Goal: Information Seeking & Learning: Learn about a topic

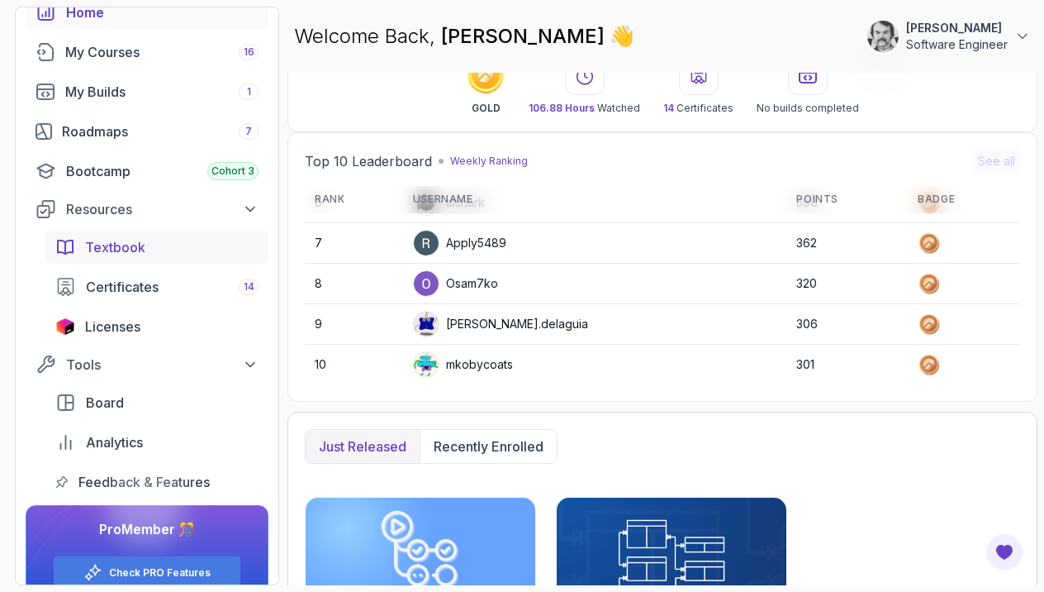
scroll to position [59, 0]
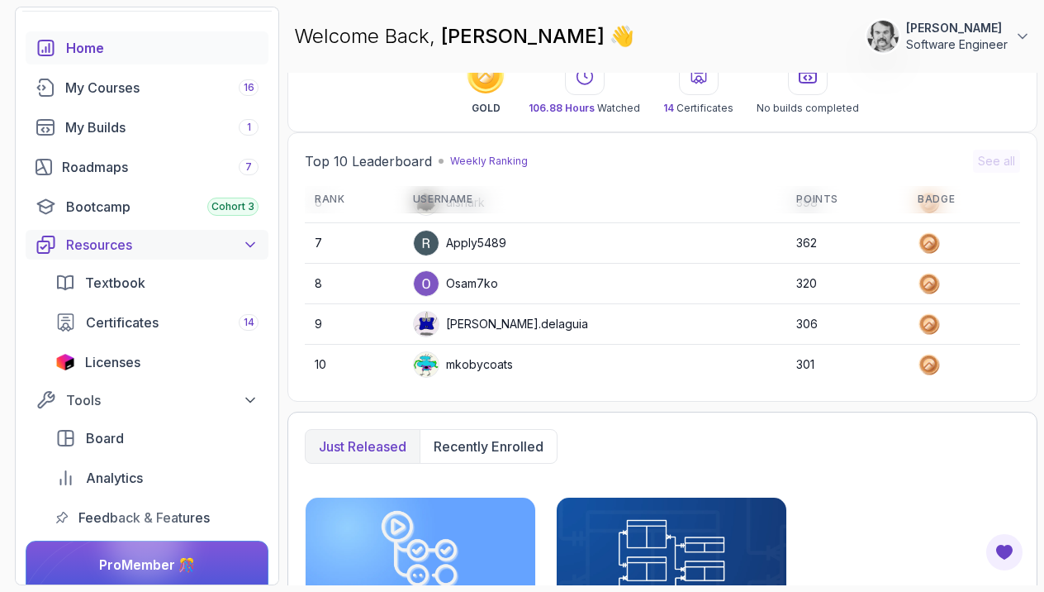
click at [191, 243] on div "Resources" at bounding box center [162, 245] width 192 height 20
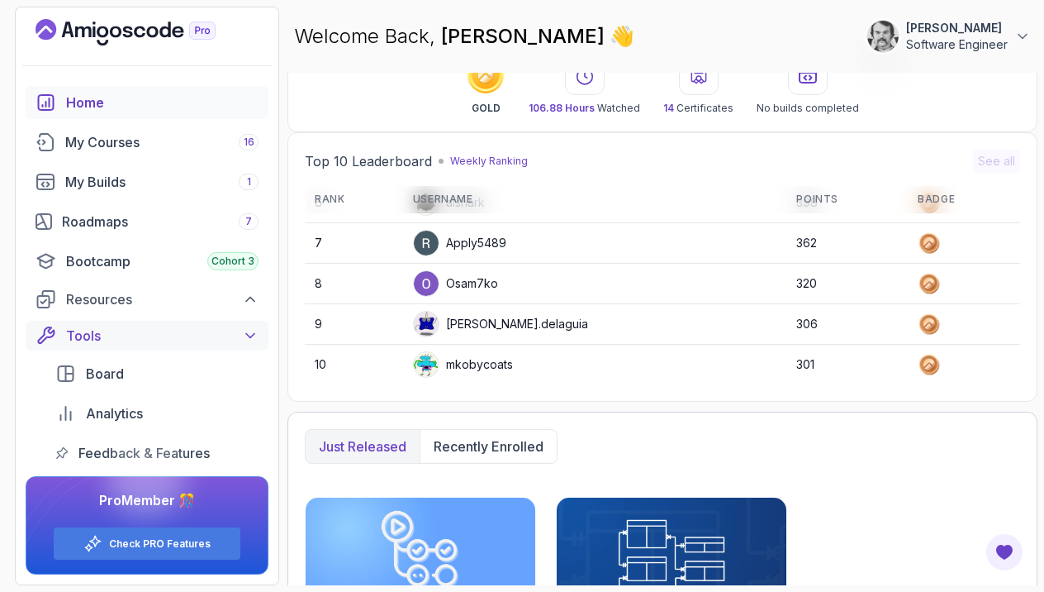
scroll to position [0, 0]
click at [254, 299] on icon at bounding box center [250, 299] width 17 height 17
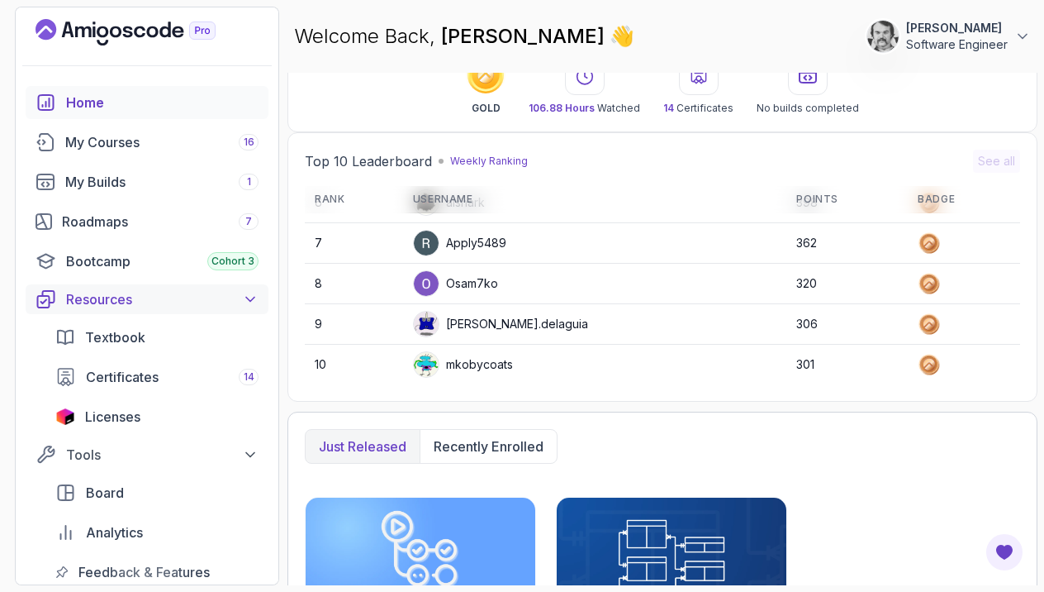
scroll to position [3, 0]
click at [254, 299] on icon at bounding box center [250, 301] width 8 height 4
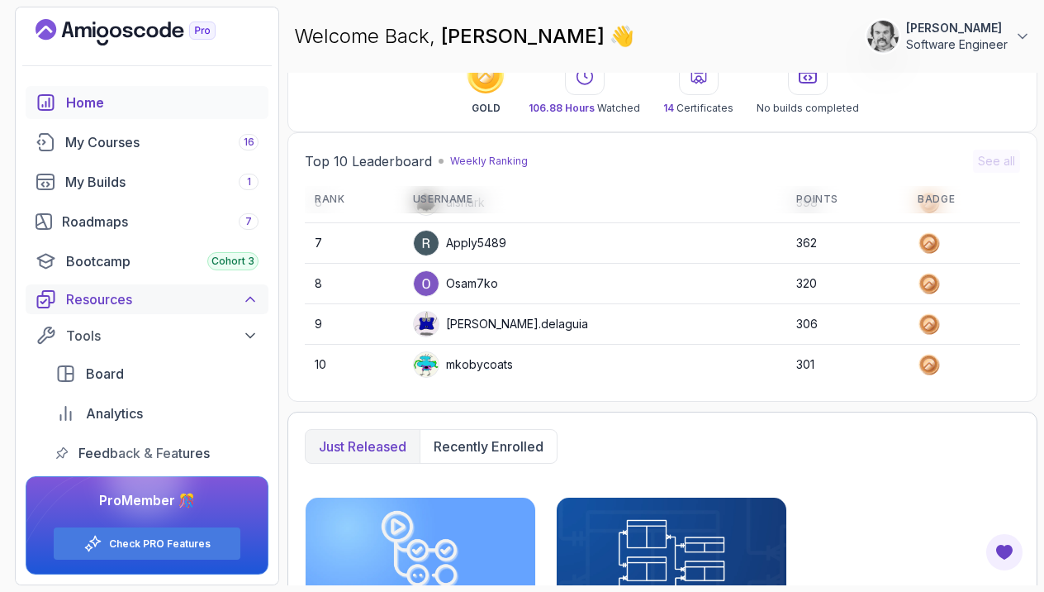
scroll to position [5, 0]
click at [245, 331] on icon at bounding box center [250, 335] width 17 height 17
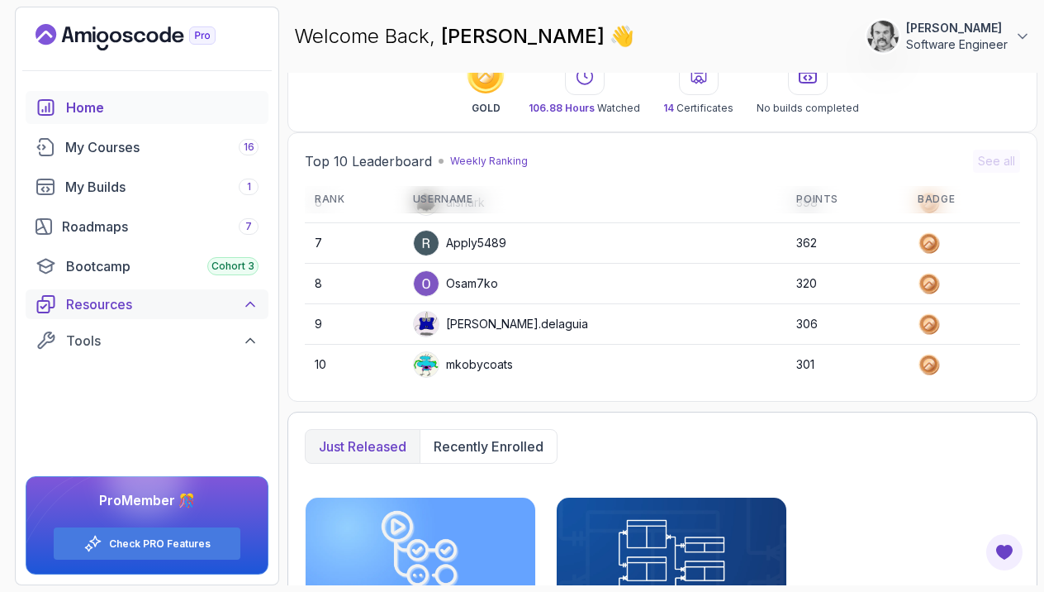
click at [252, 304] on icon at bounding box center [250, 304] width 8 height 4
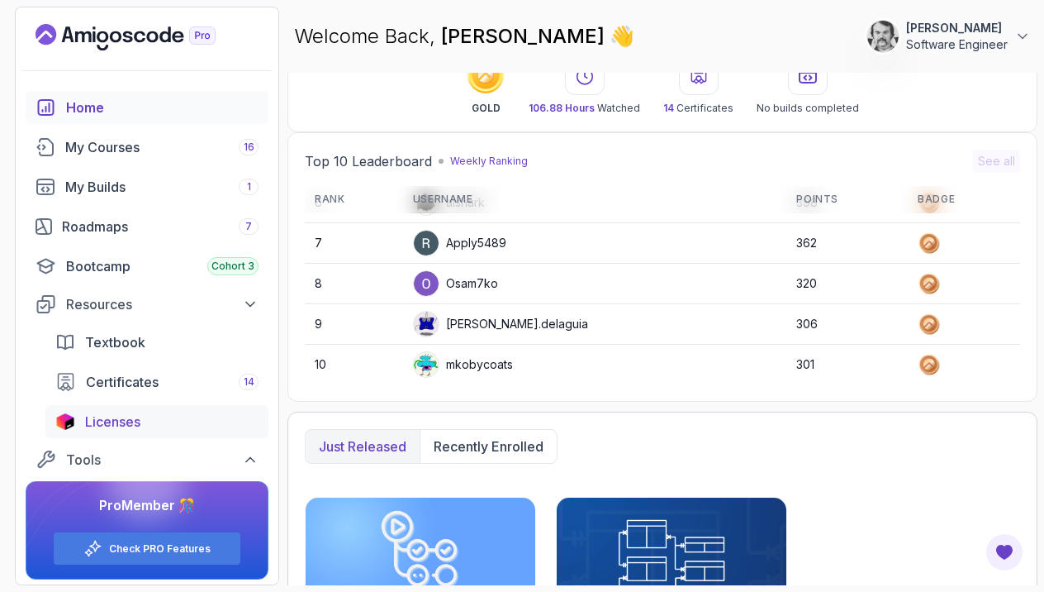
click at [100, 418] on span "Licenses" at bounding box center [112, 421] width 55 height 20
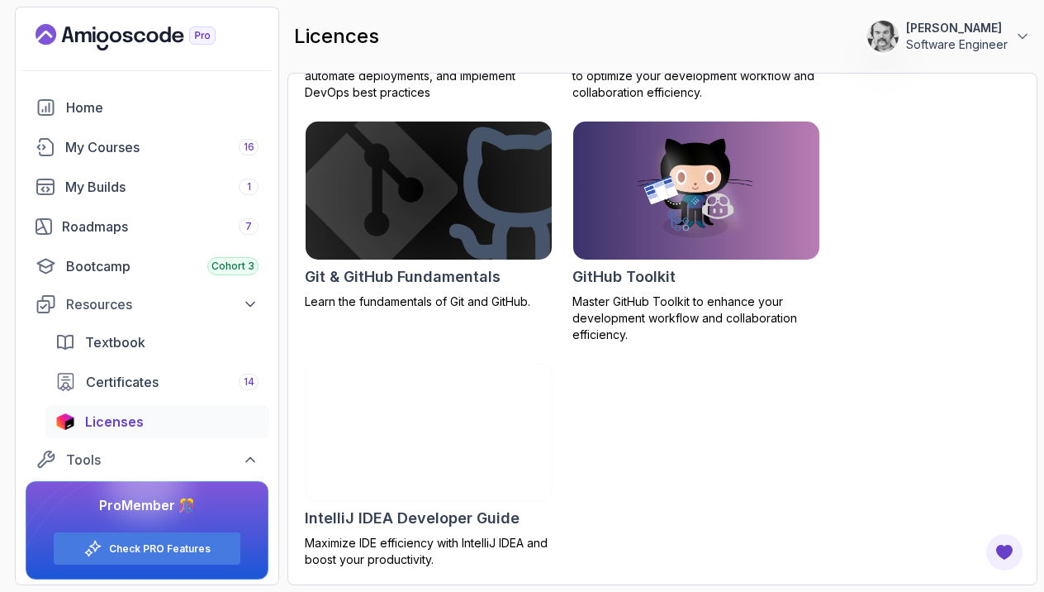
scroll to position [715, 0]
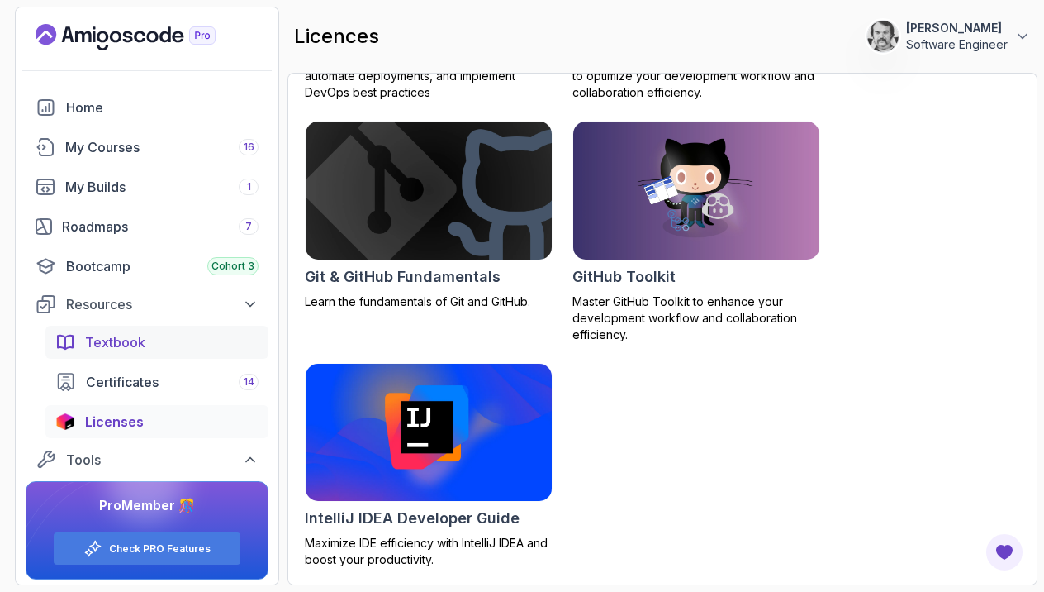
click at [121, 340] on span "Textbook" at bounding box center [115, 342] width 60 height 20
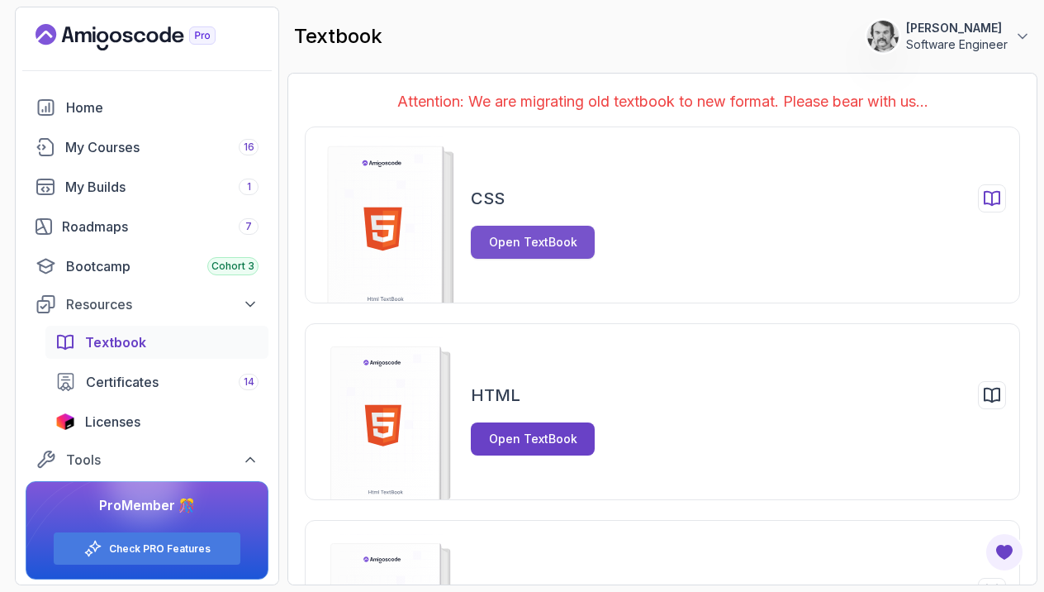
click at [512, 238] on div "Open TextBook" at bounding box center [533, 242] width 88 height 17
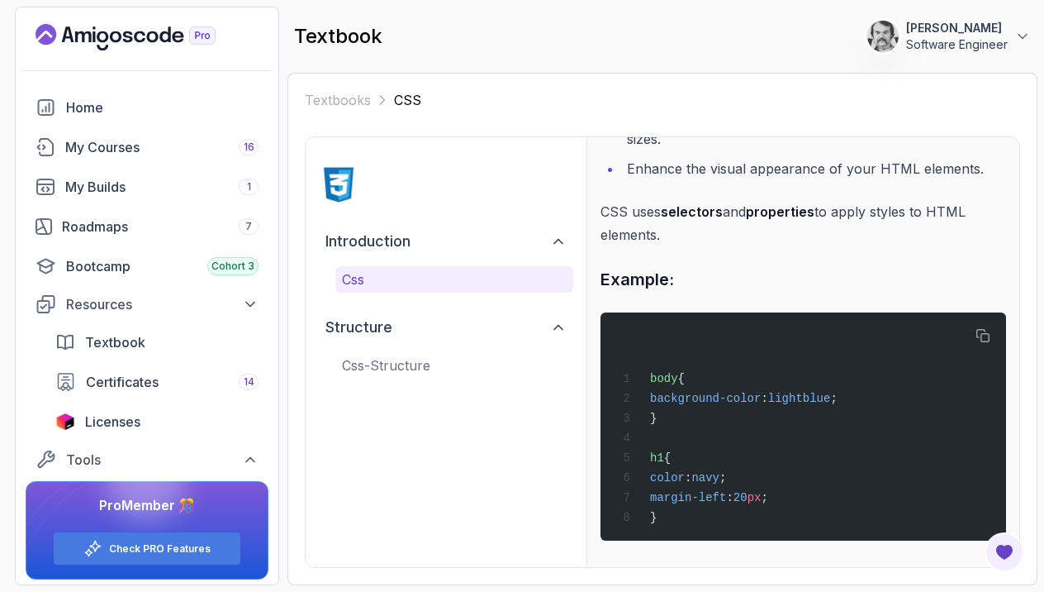
click at [340, 180] on img at bounding box center [339, 184] width 40 height 40
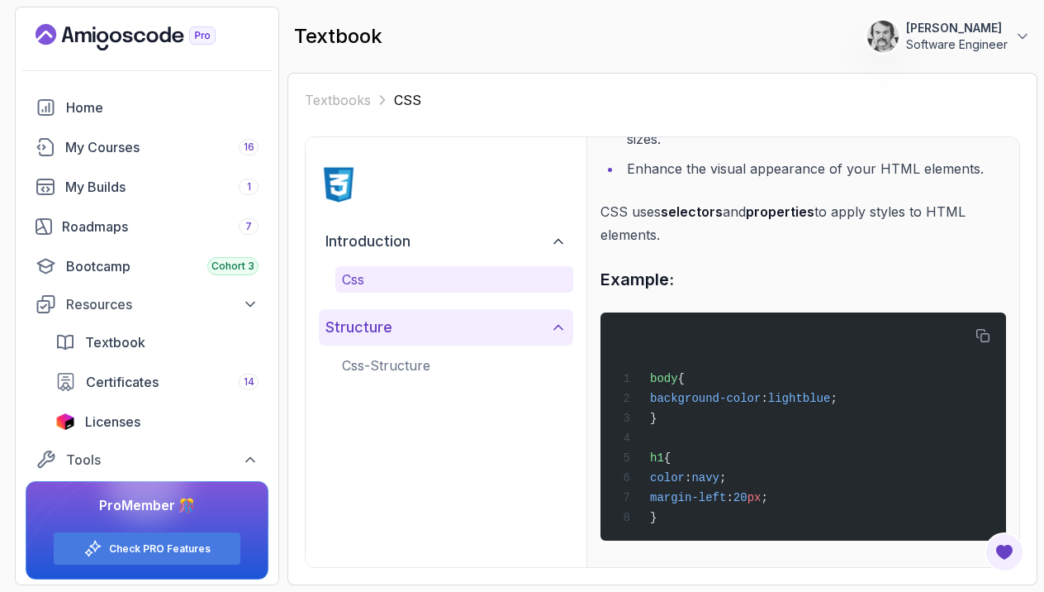
click at [551, 326] on icon at bounding box center [558, 327] width 17 height 17
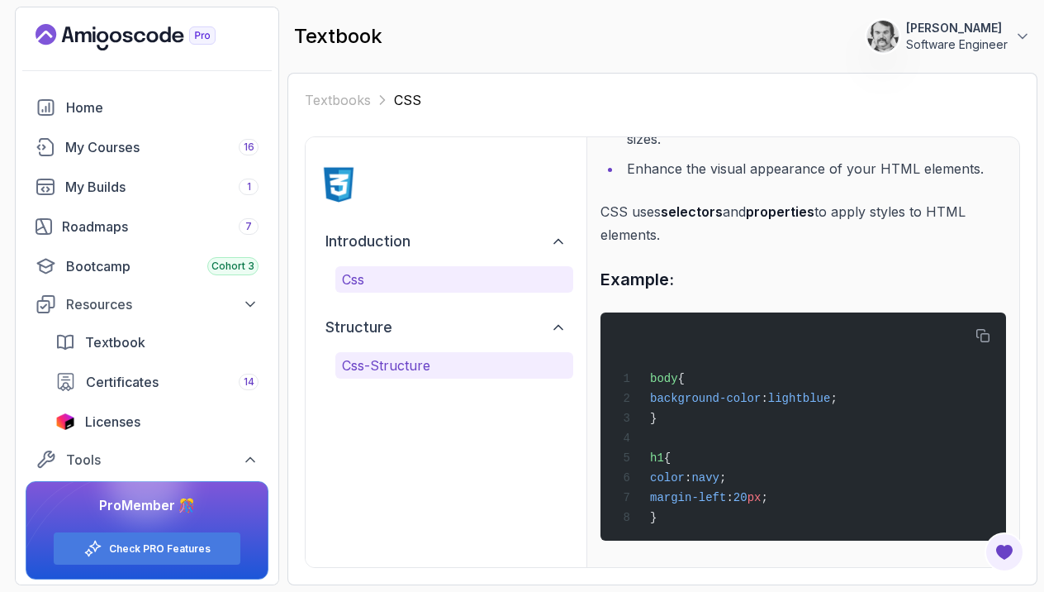
click at [398, 372] on p "css-structure" at bounding box center [454, 365] width 225 height 20
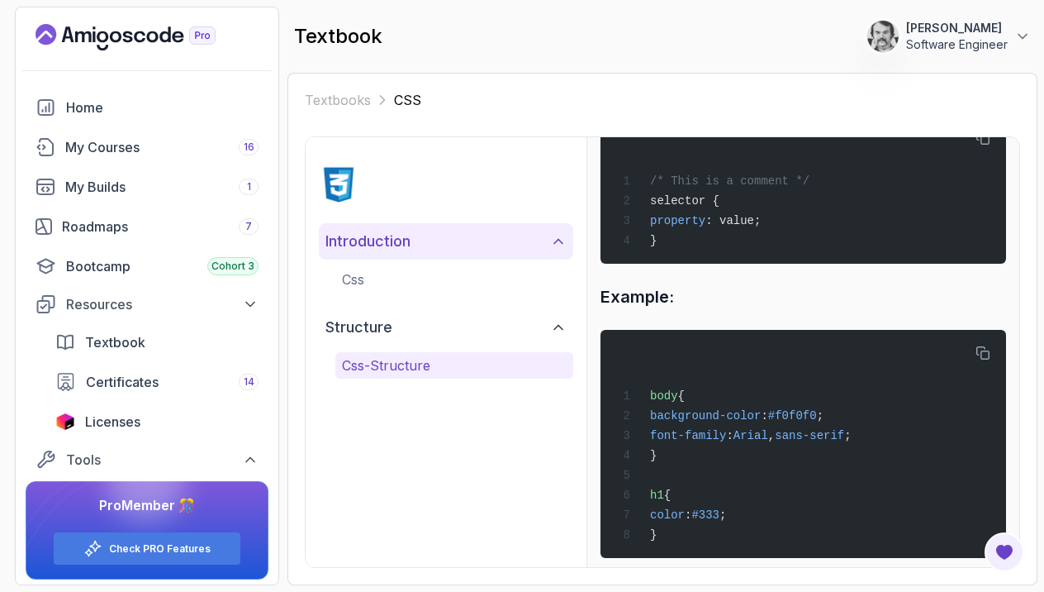
click at [562, 242] on icon at bounding box center [558, 242] width 8 height 4
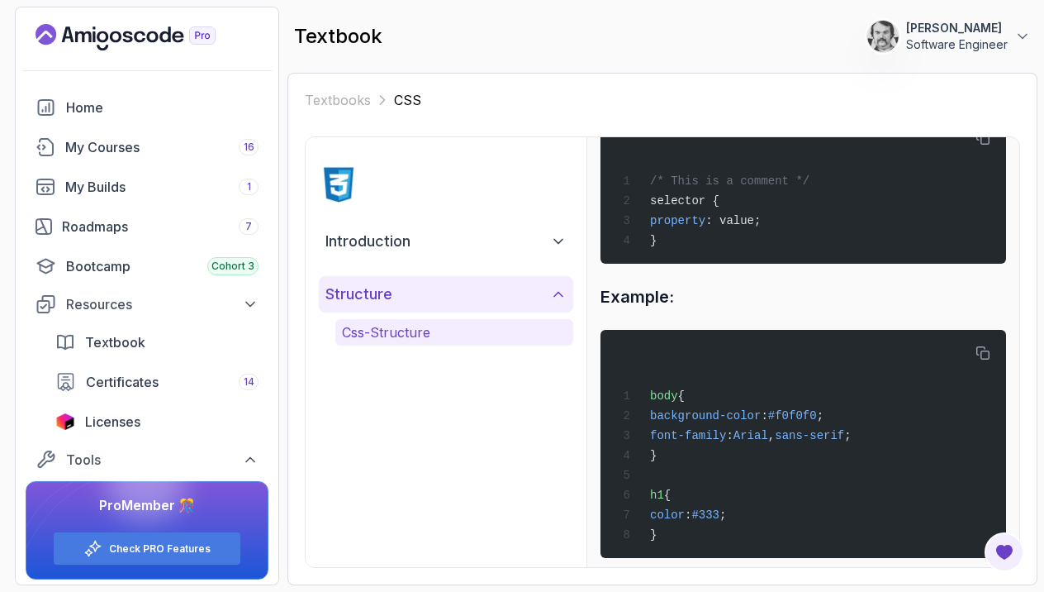
click at [558, 290] on icon at bounding box center [558, 294] width 17 height 17
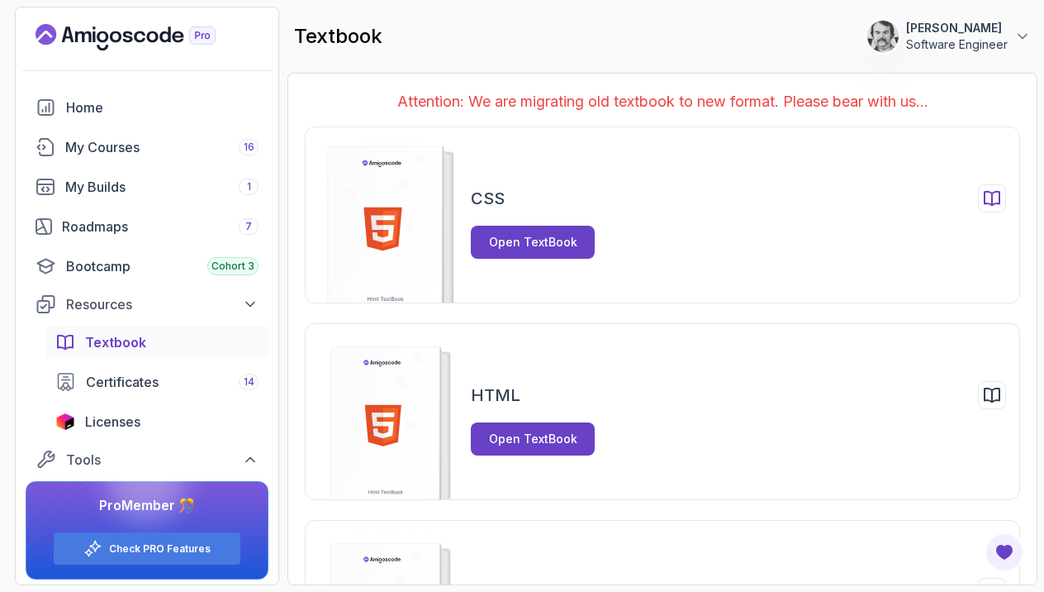
click at [400, 230] on icon at bounding box center [382, 229] width 38 height 44
click at [522, 241] on div "Open TextBook" at bounding box center [533, 242] width 88 height 17
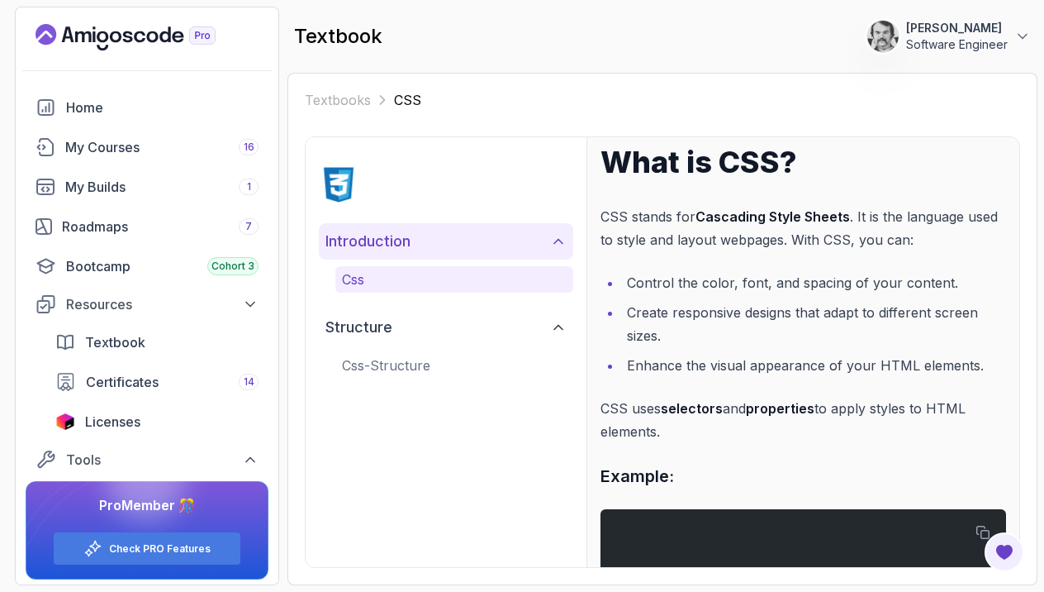
click at [356, 239] on h2 "introduction" at bounding box center [367, 241] width 85 height 23
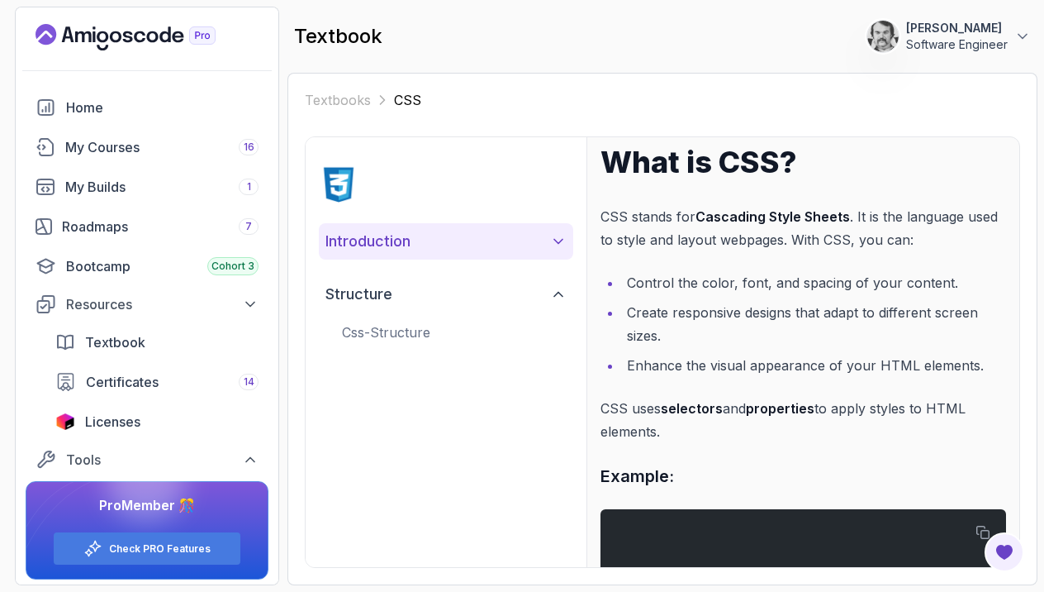
click at [357, 239] on h2 "introduction" at bounding box center [367, 241] width 85 height 23
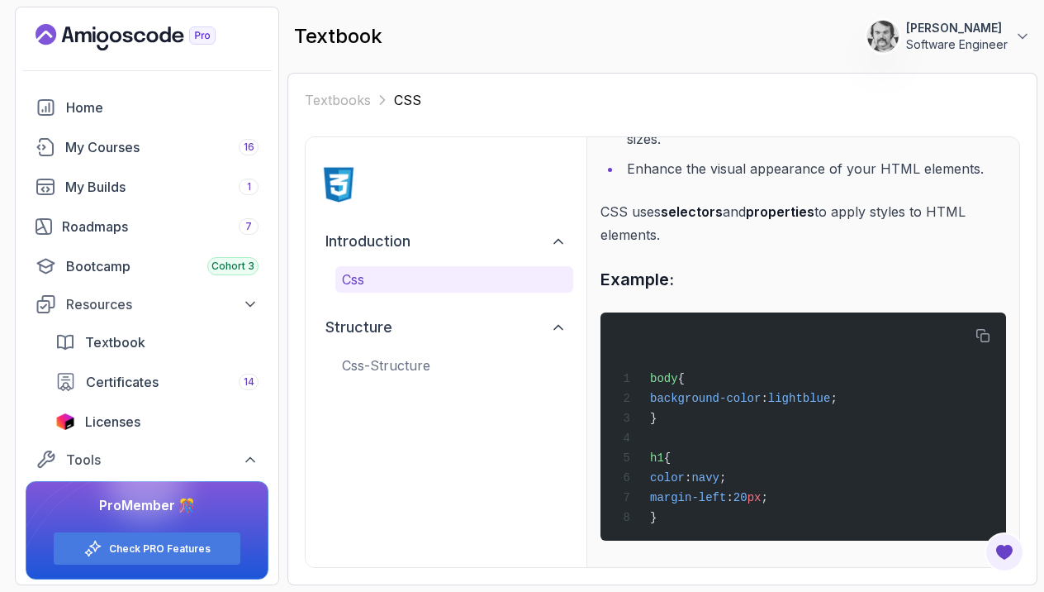
scroll to position [220, 0]
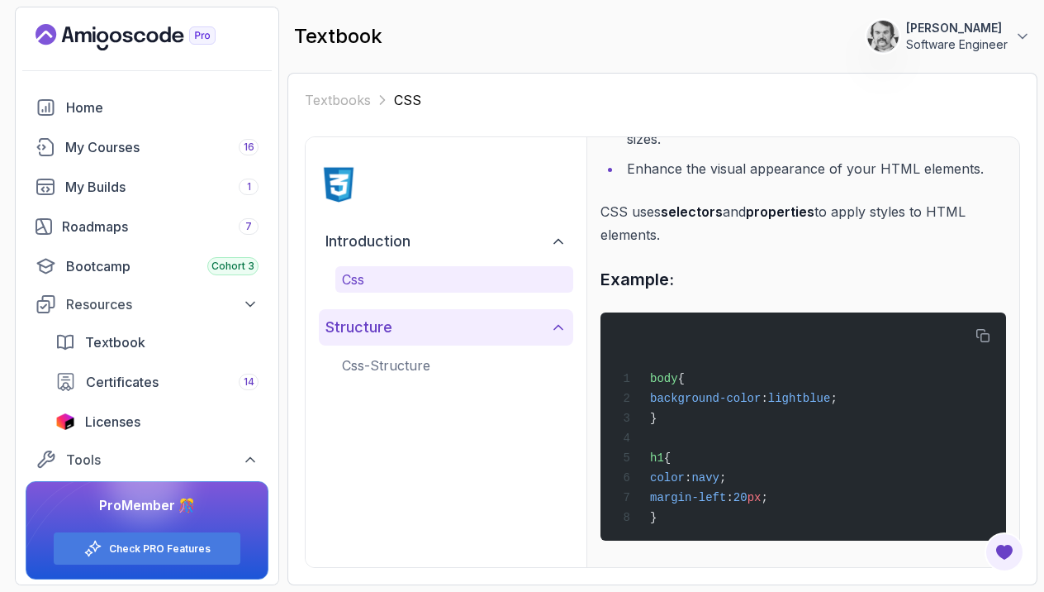
click at [366, 322] on h2 "structure" at bounding box center [358, 327] width 67 height 23
click at [372, 330] on h2 "structure" at bounding box center [358, 327] width 67 height 23
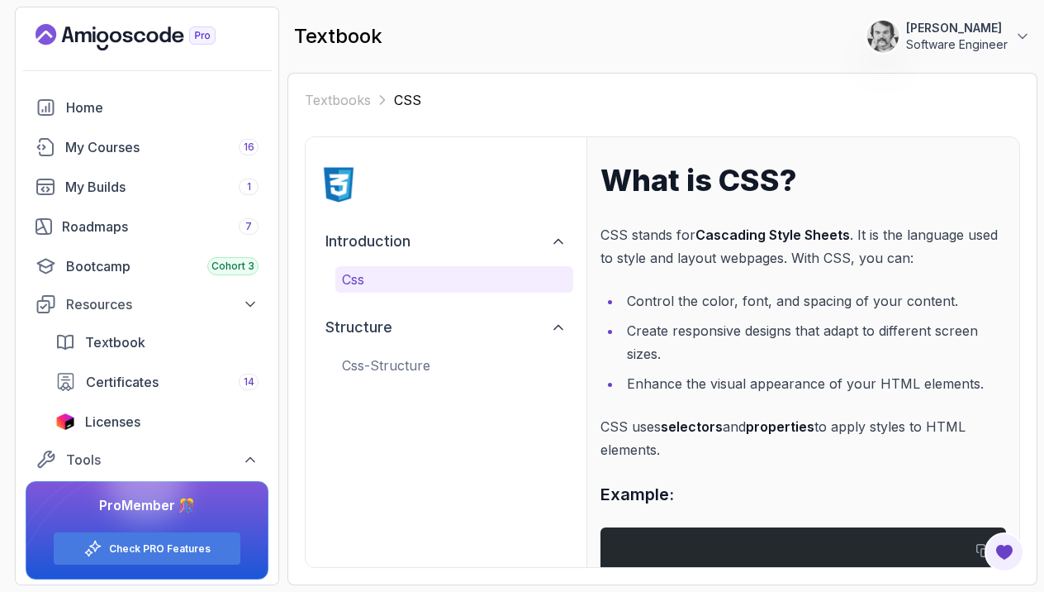
scroll to position [0, 0]
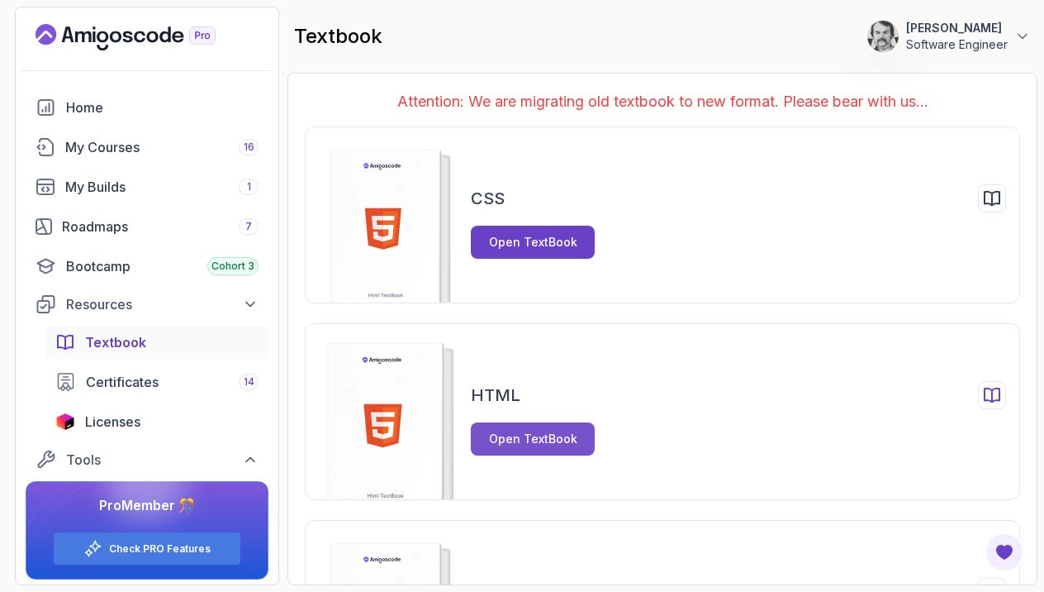
click at [545, 438] on div "Open TextBook" at bounding box center [533, 438] width 88 height 17
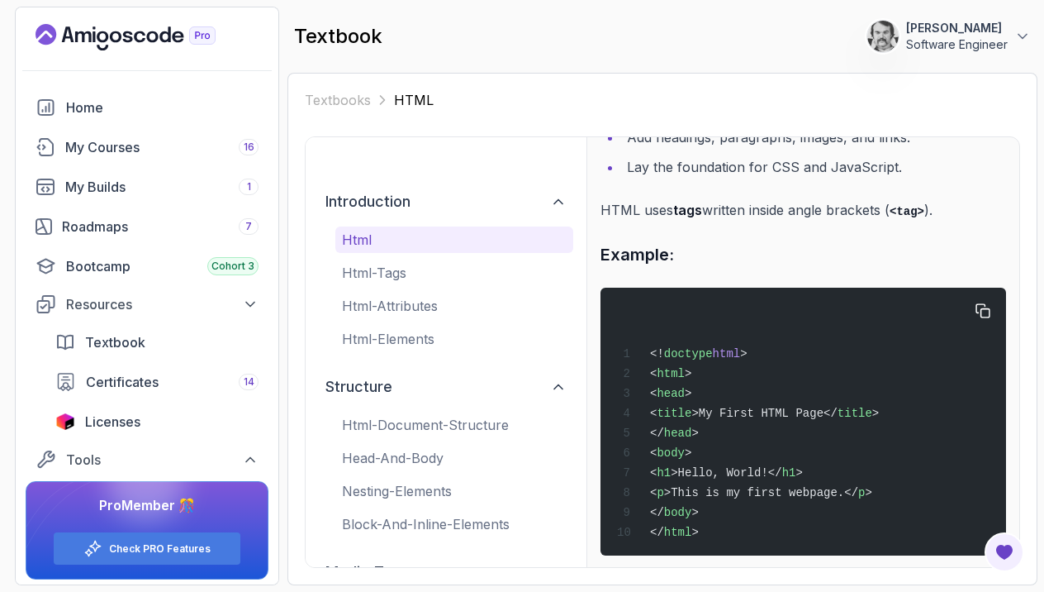
scroll to position [216, 0]
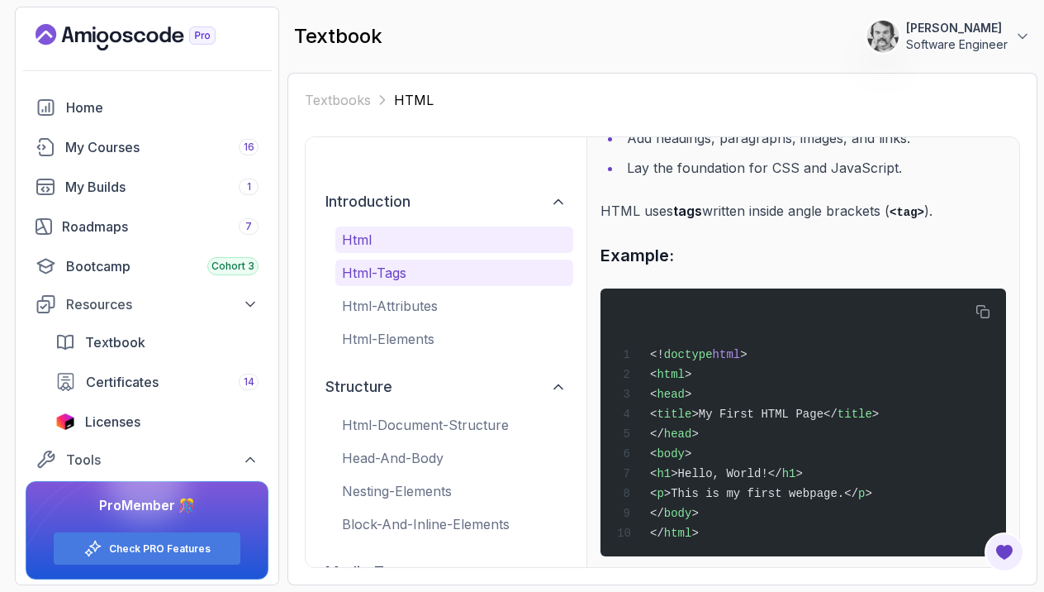
click at [371, 271] on p "html-tags" at bounding box center [454, 273] width 225 height 20
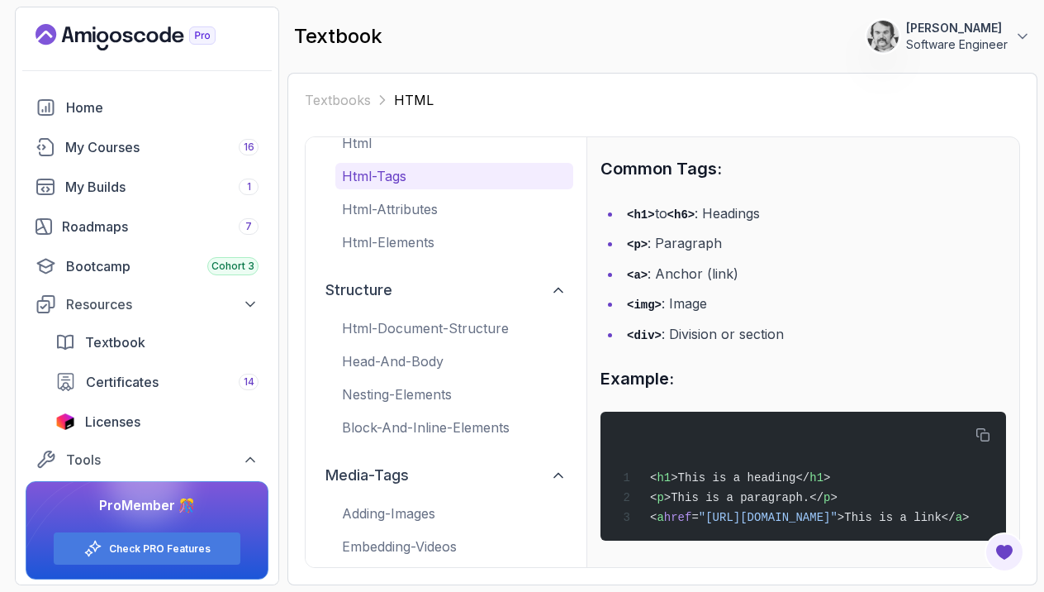
scroll to position [0, 0]
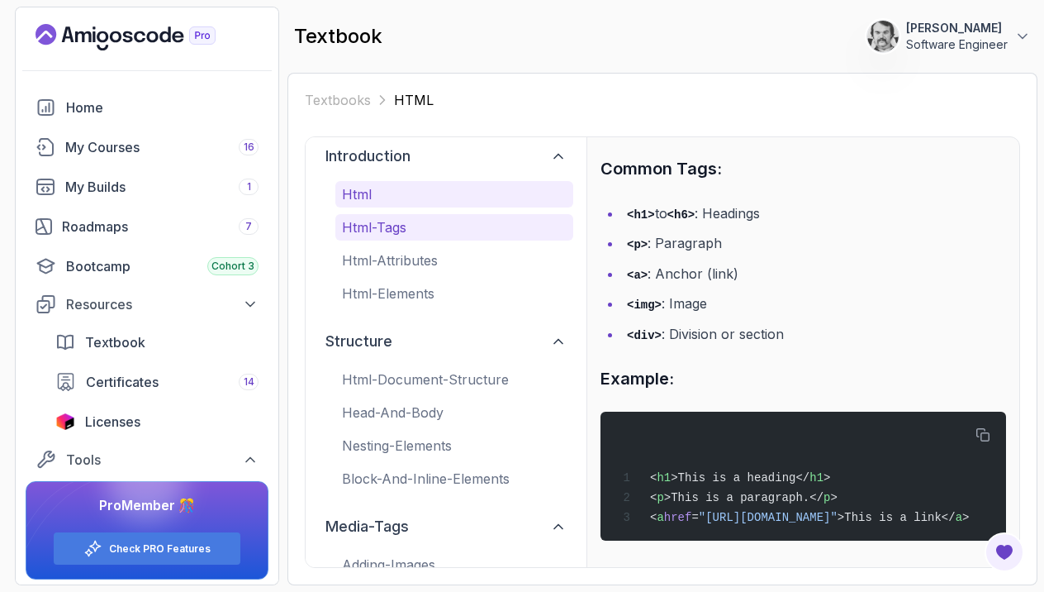
click at [354, 199] on p "html" at bounding box center [454, 194] width 225 height 20
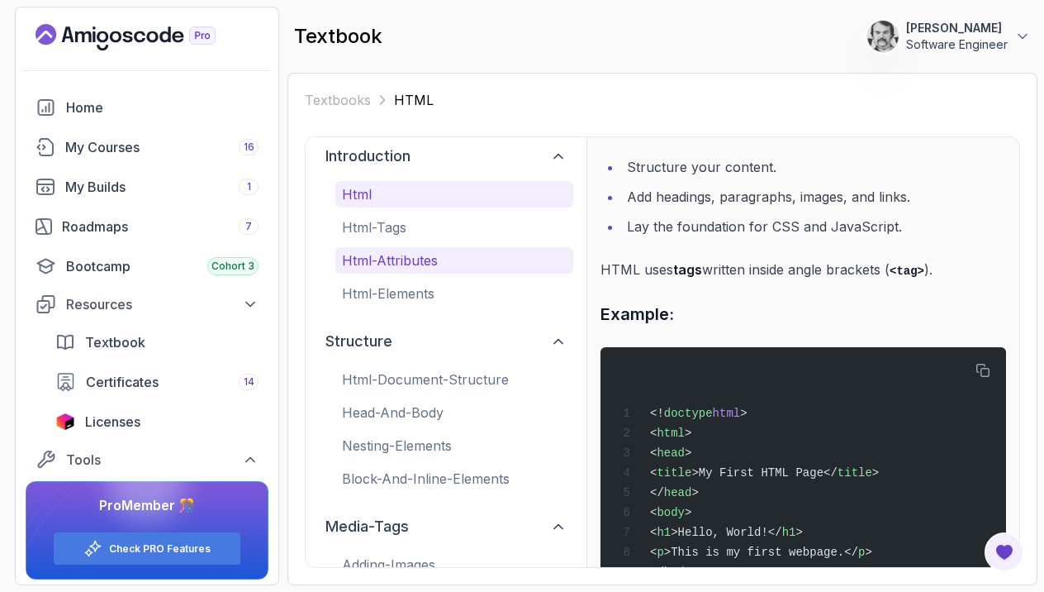
click at [368, 258] on p "html-attributes" at bounding box center [454, 260] width 225 height 20
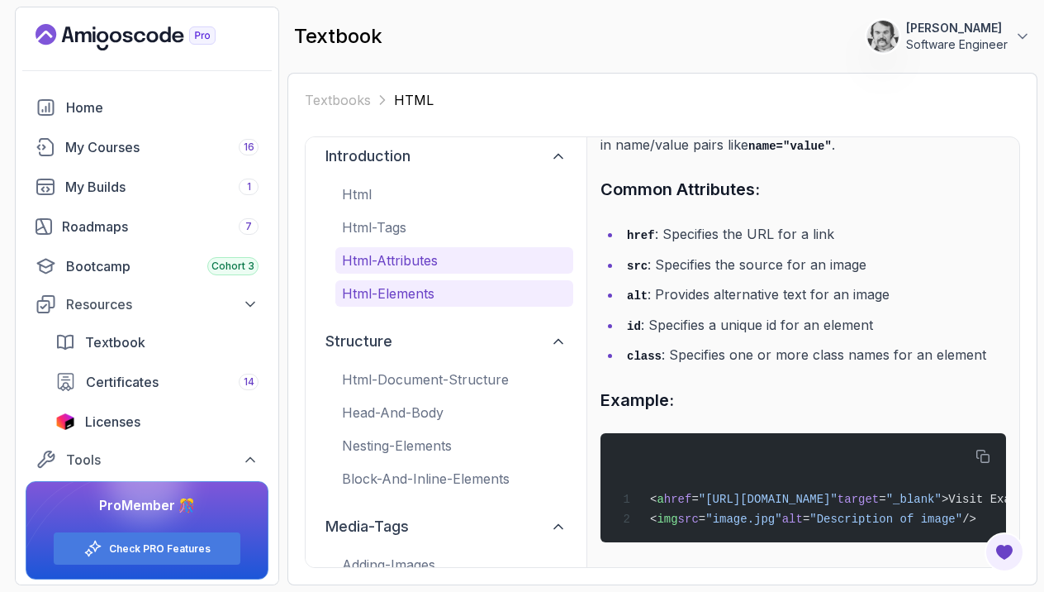
click at [401, 288] on p "html-elements" at bounding box center [454, 293] width 225 height 20
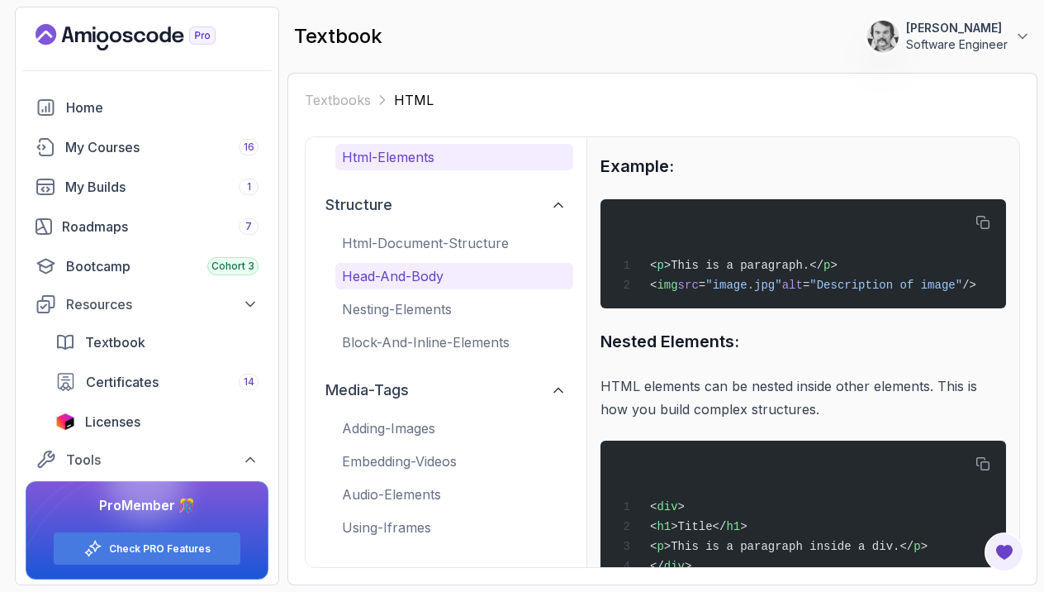
scroll to position [182, 0]
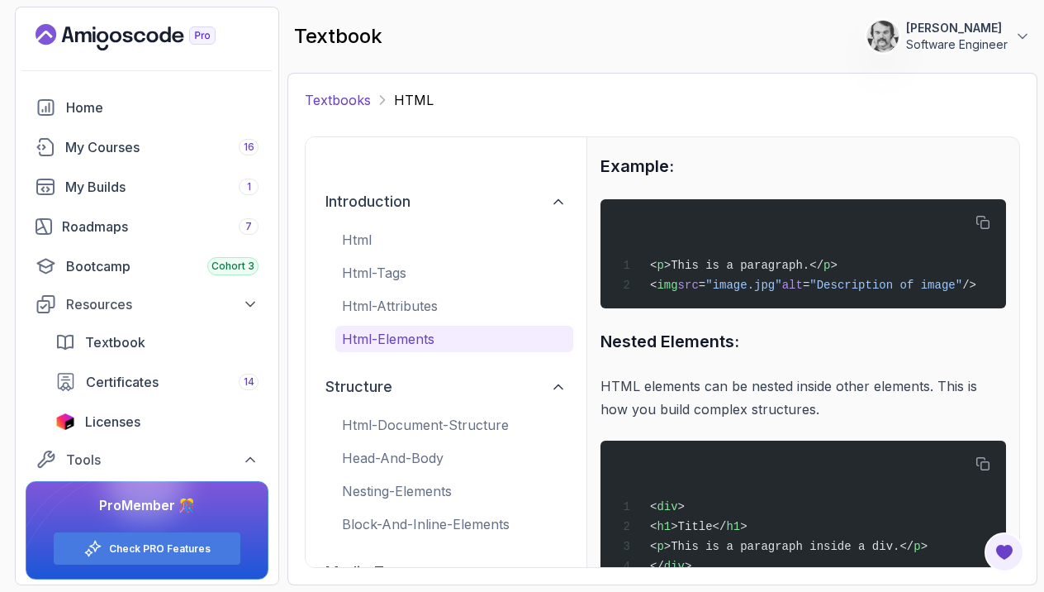
click at [366, 102] on link "Textbooks" at bounding box center [338, 100] width 66 height 20
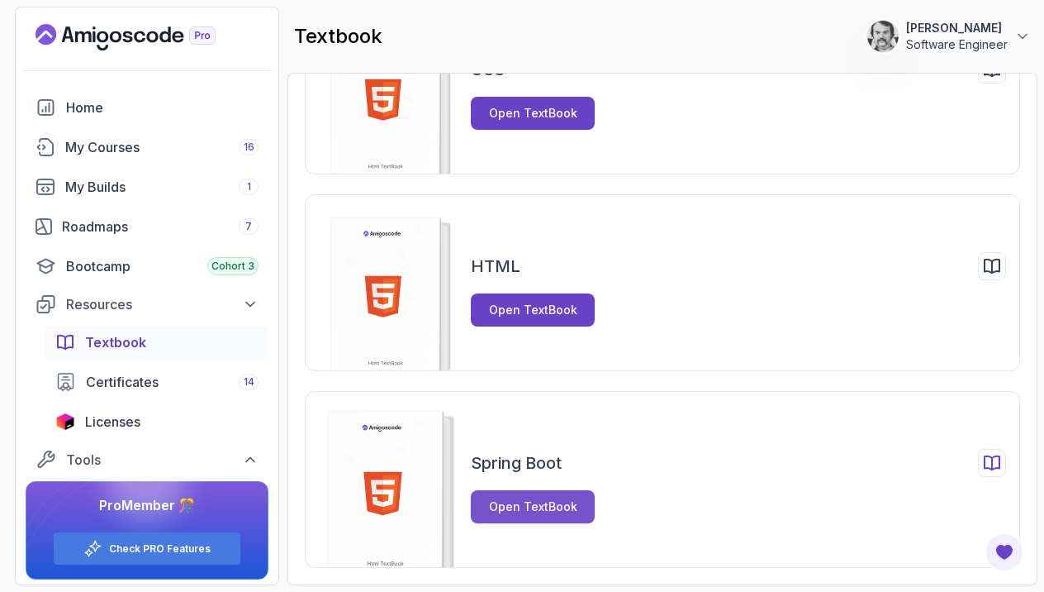
click at [549, 510] on div "Open TextBook" at bounding box center [533, 506] width 88 height 17
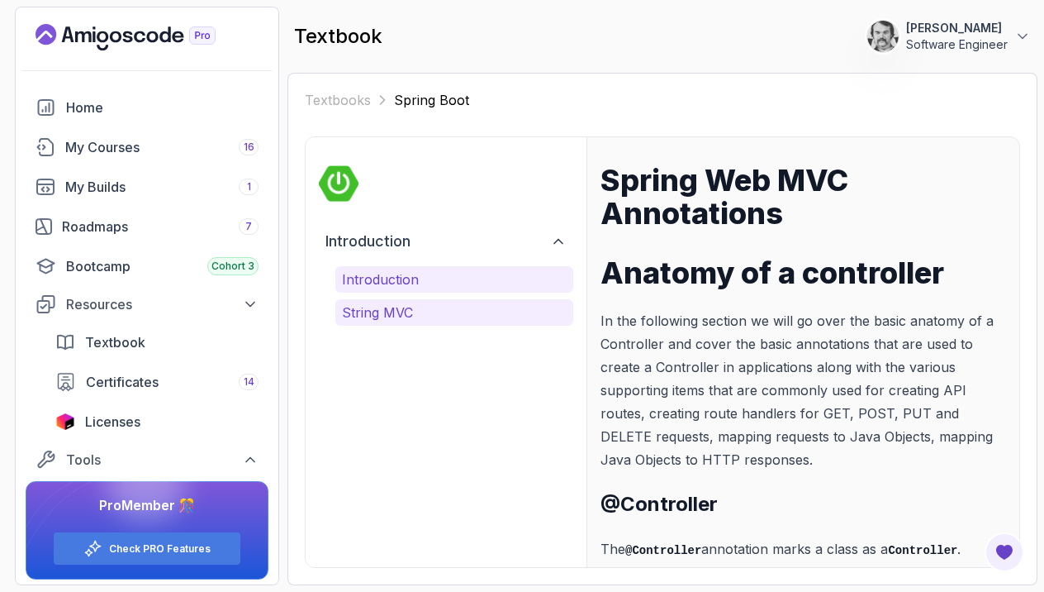
click at [384, 316] on p "String MVC" at bounding box center [454, 312] width 225 height 20
click at [378, 276] on p "Introduction" at bounding box center [454, 279] width 225 height 20
click at [375, 274] on p "Introduction" at bounding box center [454, 279] width 225 height 20
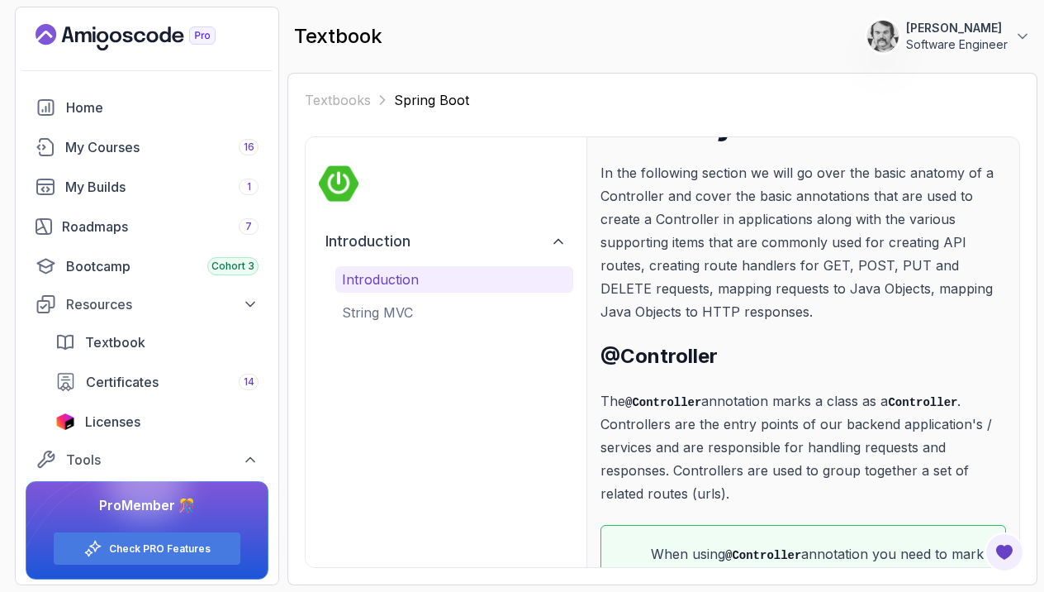
scroll to position [150, 0]
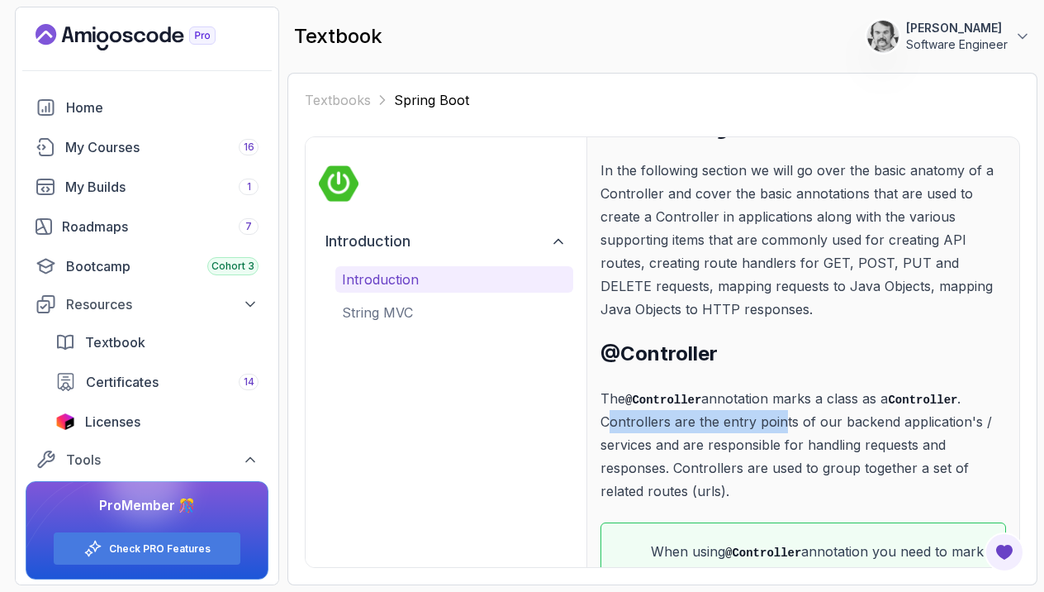
drag, startPoint x: 606, startPoint y: 420, endPoint x: 782, endPoint y: 420, distance: 176.8
click at [782, 420] on p "The @Controller annotation marks a class as a Controller . Controllers are the …" at bounding box center [804, 445] width 406 height 116
click at [783, 420] on p "The @Controller annotation marks a class as a Controller . Controllers are the …" at bounding box center [804, 445] width 406 height 116
drag, startPoint x: 606, startPoint y: 420, endPoint x: 739, endPoint y: 420, distance: 133.0
click at [739, 420] on p "The @Controller annotation marks a class as a Controller . Controllers are the …" at bounding box center [804, 445] width 406 height 116
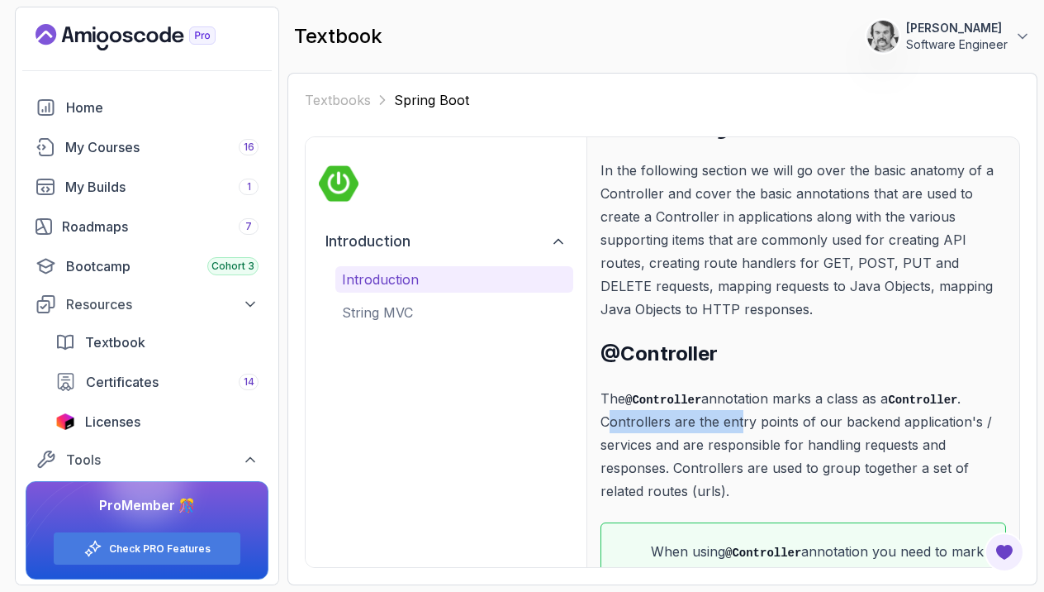
drag, startPoint x: 738, startPoint y: 421, endPoint x: 698, endPoint y: 411, distance: 40.9
click at [738, 421] on p "The @Controller annotation marks a class as a Controller . Controllers are the …" at bounding box center [804, 445] width 406 height 116
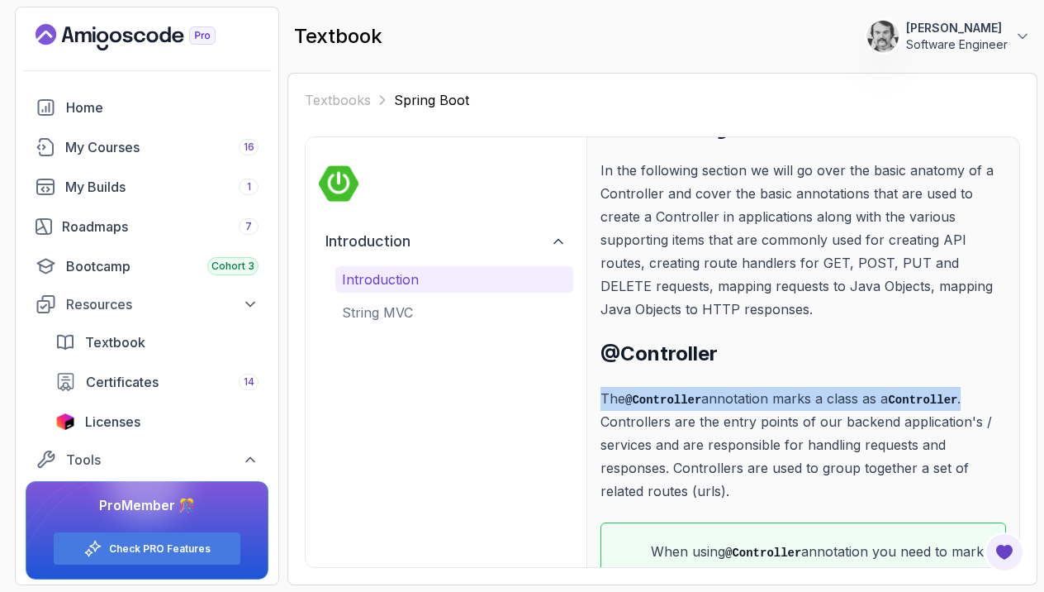
drag, startPoint x: 614, startPoint y: 394, endPoint x: 983, endPoint y: 398, distance: 369.3
click at [987, 398] on p "The @Controller annotation marks a class as a Controller . Controllers are the …" at bounding box center [804, 445] width 406 height 116
click at [957, 396] on code "Controller" at bounding box center [922, 399] width 69 height 13
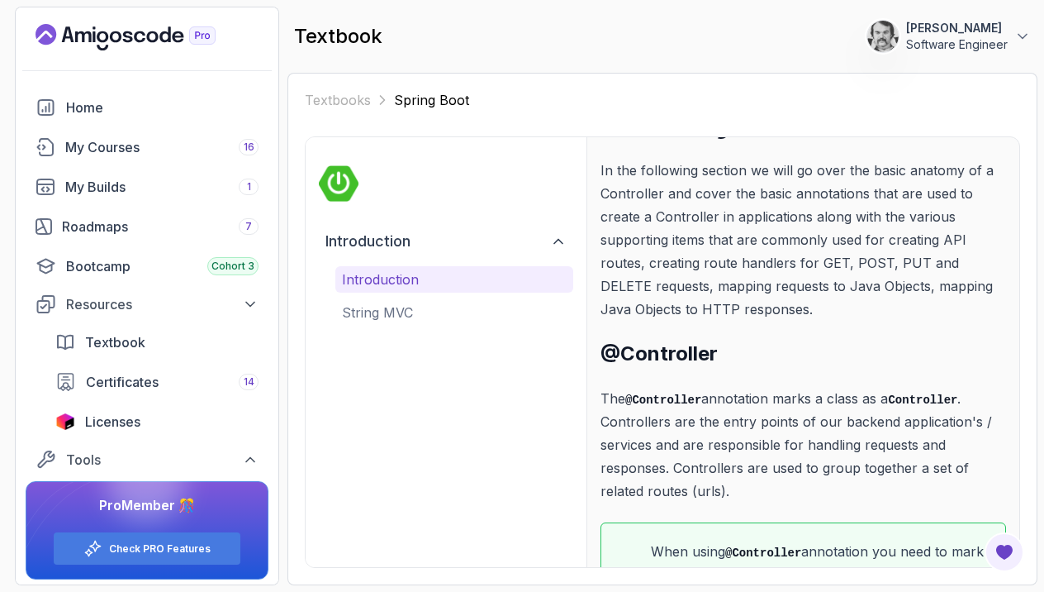
click at [606, 398] on p "The @Controller annotation marks a class as a Controller . Controllers are the …" at bounding box center [804, 445] width 406 height 116
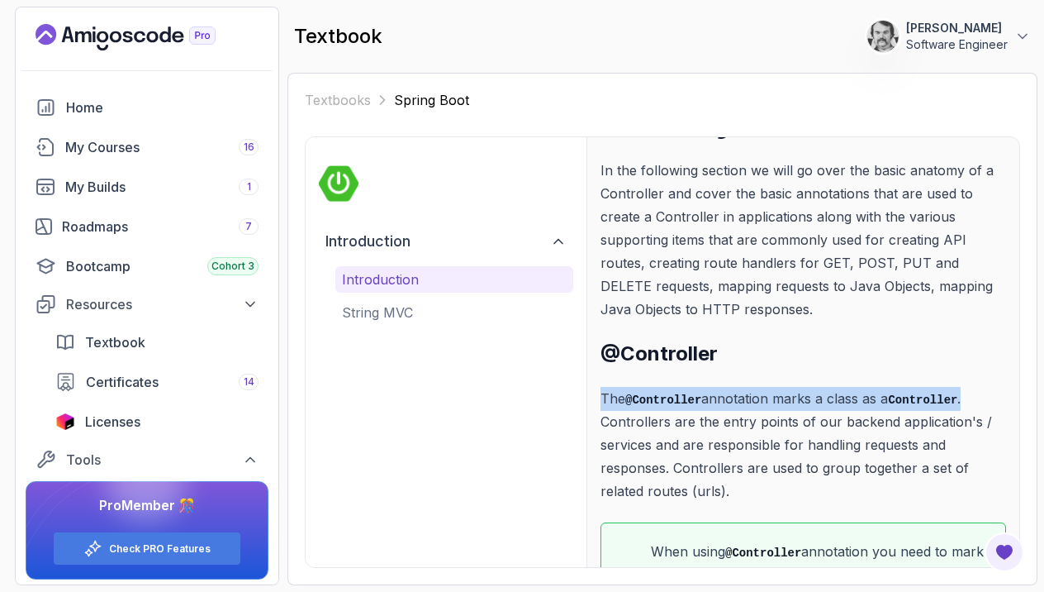
drag, startPoint x: 606, startPoint y: 398, endPoint x: 977, endPoint y: 397, distance: 371.8
click at [977, 397] on p "The @Controller annotation marks a class as a Controller . Controllers are the …" at bounding box center [804, 445] width 406 height 116
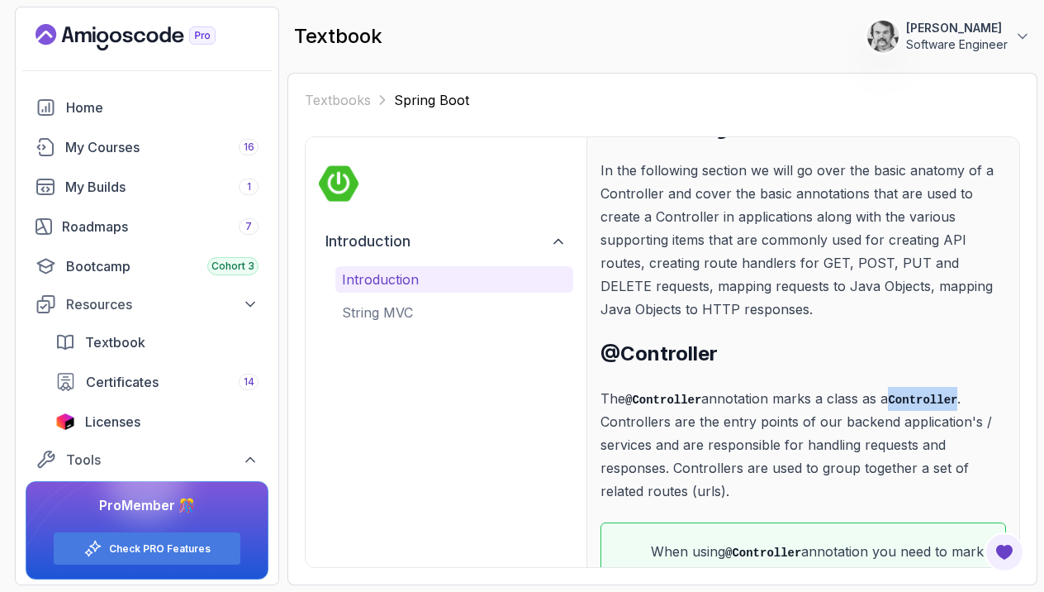
click at [957, 398] on code "Controller" at bounding box center [922, 399] width 69 height 13
click at [979, 391] on p "The @Controller annotation marks a class as a Controller . Controllers are the …" at bounding box center [804, 445] width 406 height 116
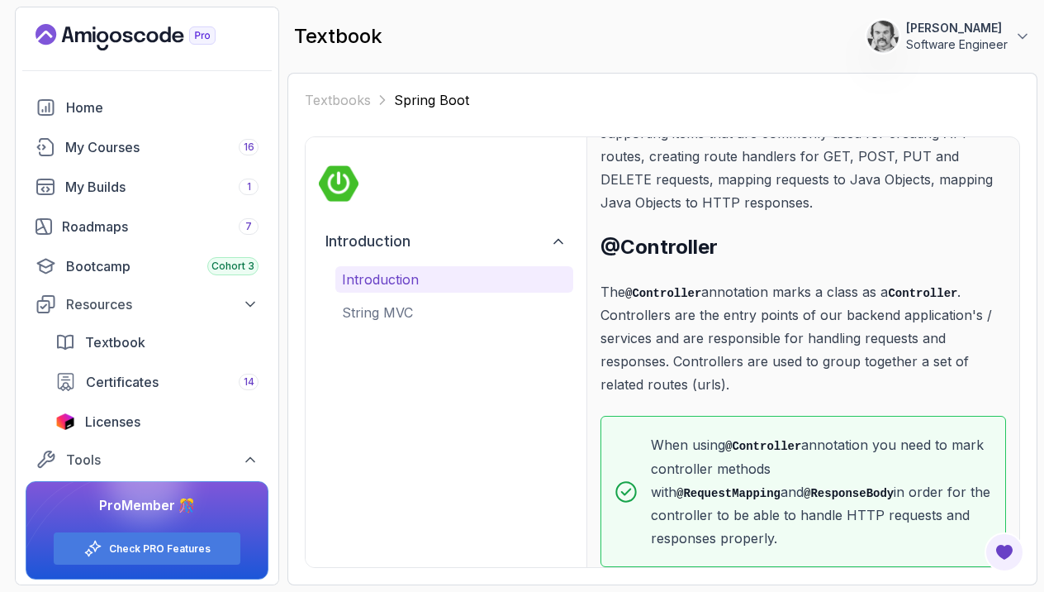
scroll to position [0, 0]
click at [377, 306] on p "String MVC" at bounding box center [454, 312] width 225 height 20
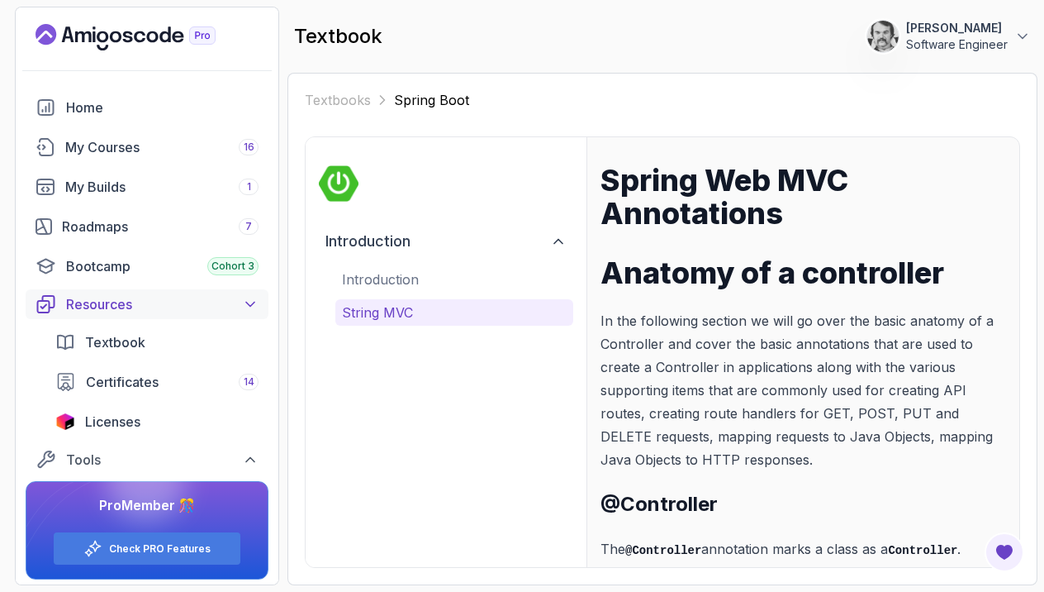
click at [119, 306] on div "Resources" at bounding box center [162, 304] width 192 height 20
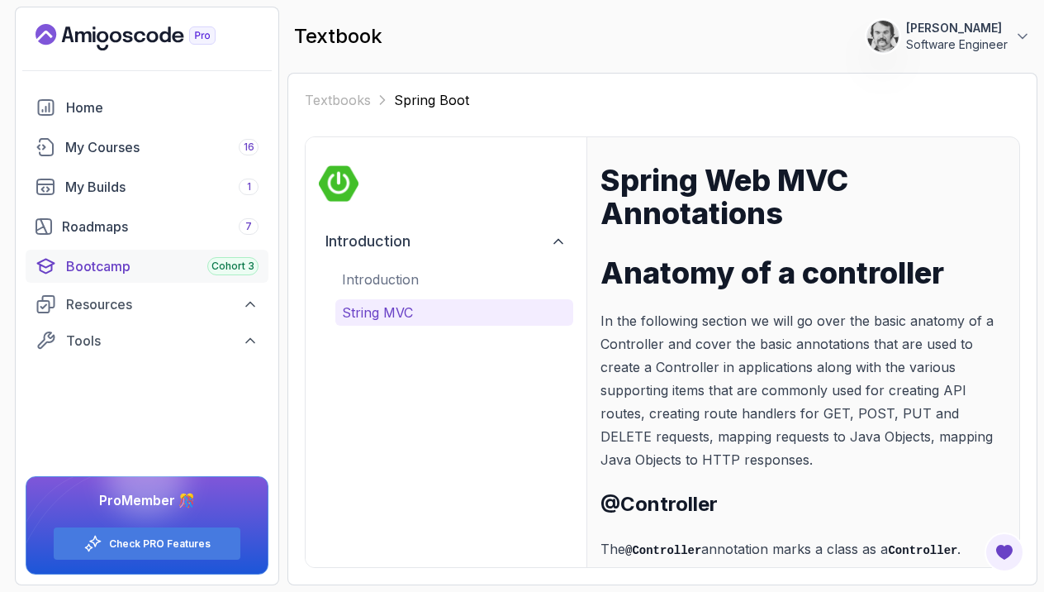
click at [102, 267] on div "Bootcamp Cohort 3" at bounding box center [162, 266] width 192 height 20
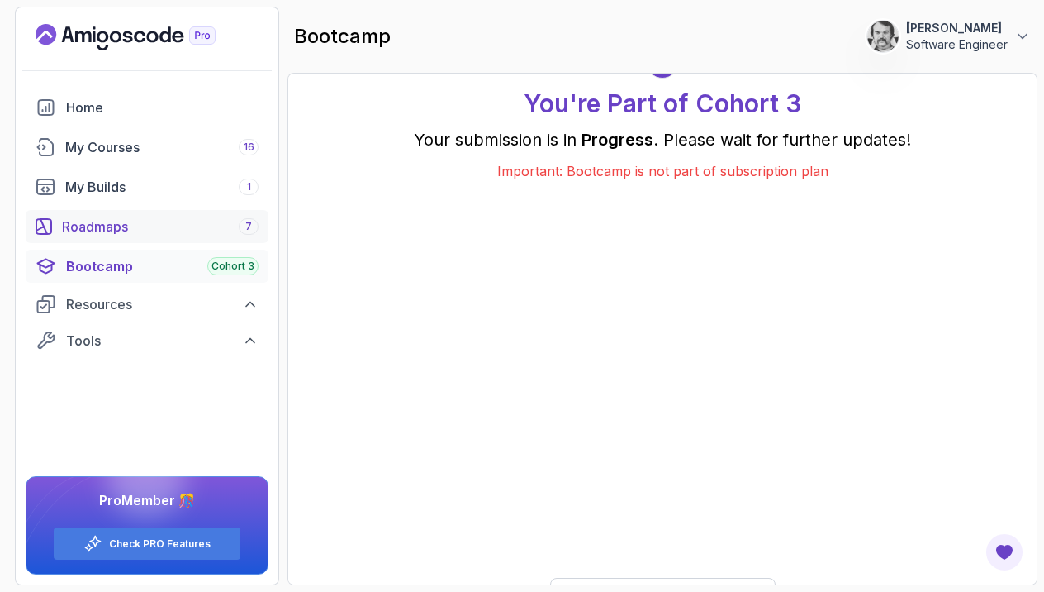
click at [126, 235] on div "Roadmaps 7" at bounding box center [160, 226] width 197 height 20
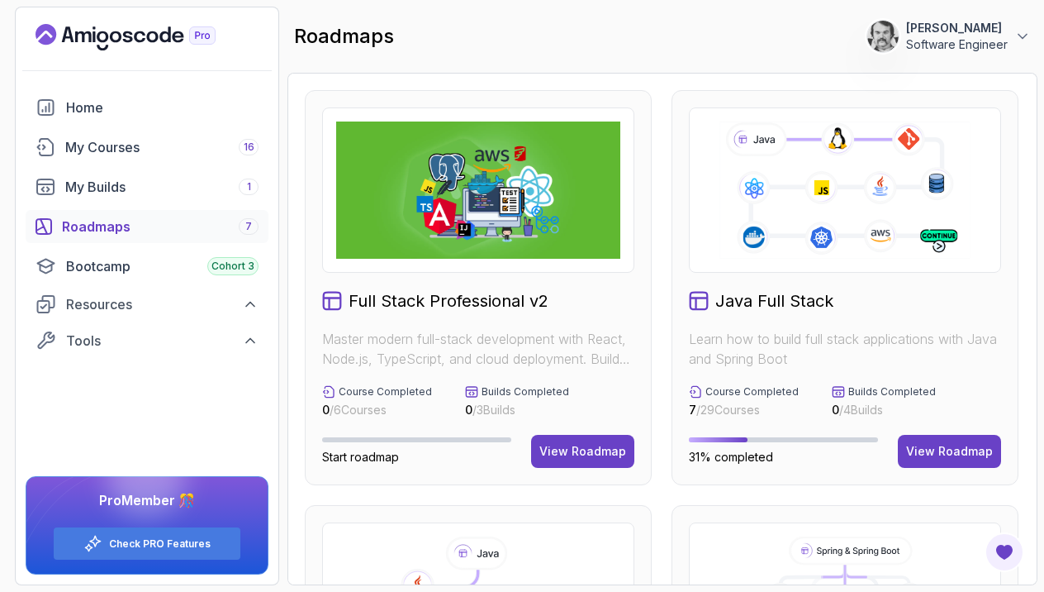
click at [105, 222] on div "Roadmaps 7" at bounding box center [160, 226] width 197 height 20
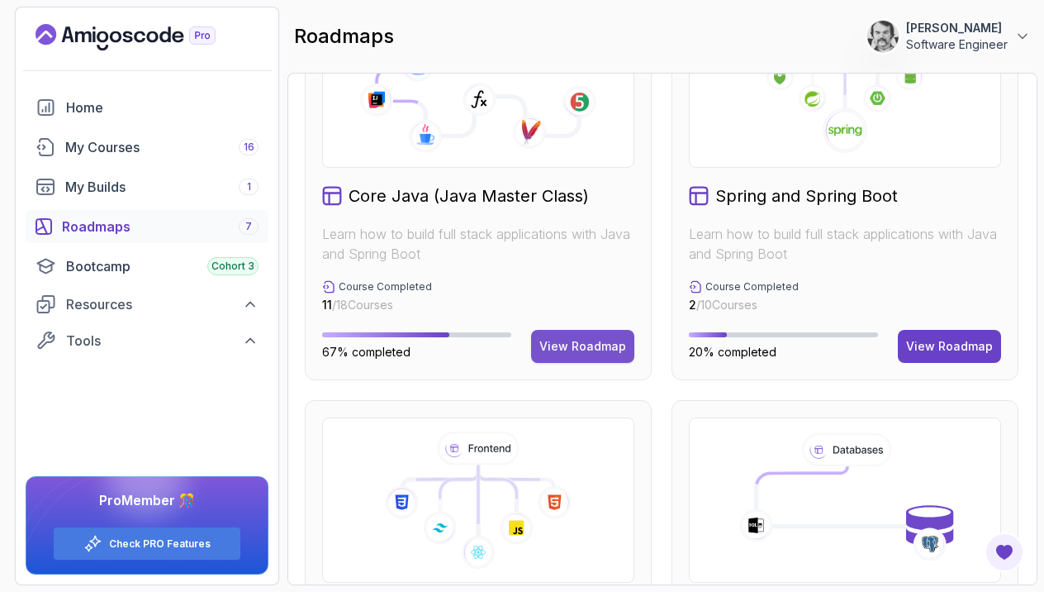
click at [580, 354] on div "View Roadmap" at bounding box center [582, 346] width 87 height 17
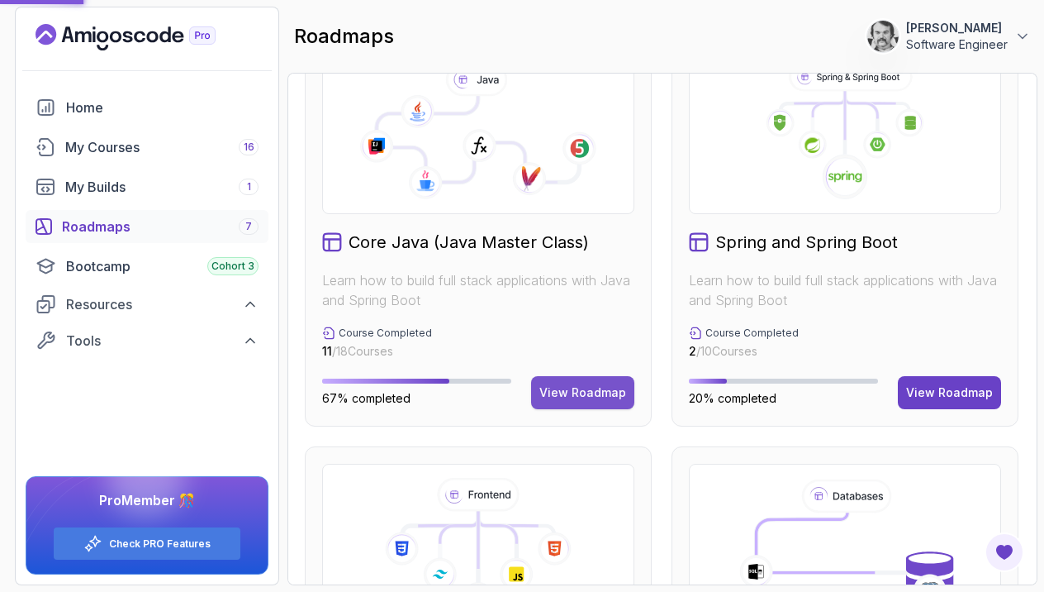
click at [578, 391] on div "View Roadmap" at bounding box center [582, 392] width 87 height 17
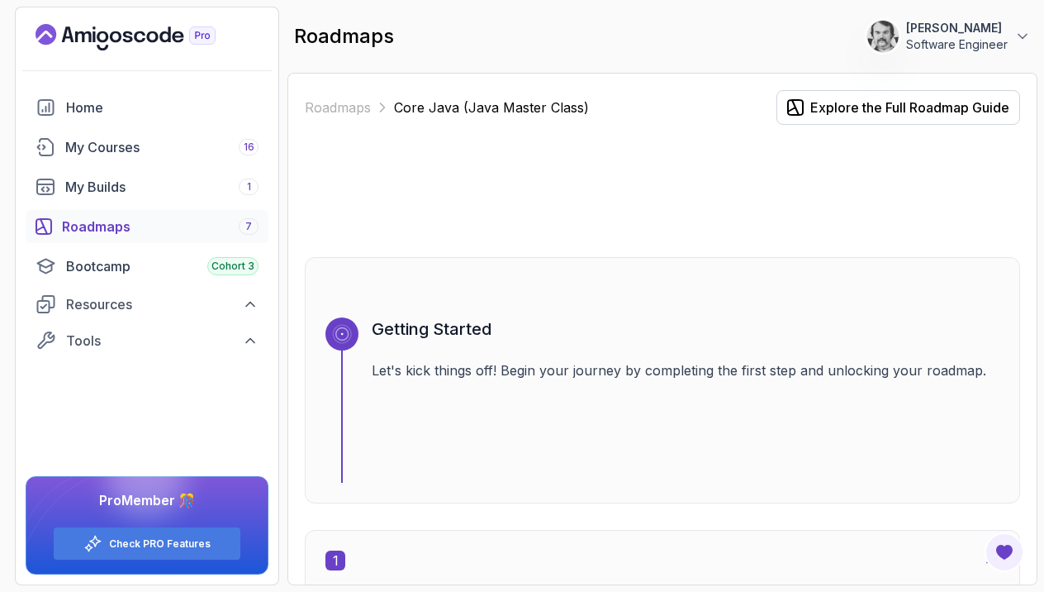
click at [487, 111] on p "Core Java (Java Master Class)" at bounding box center [491, 107] width 195 height 20
click at [342, 109] on link "Roadmaps" at bounding box center [338, 107] width 66 height 20
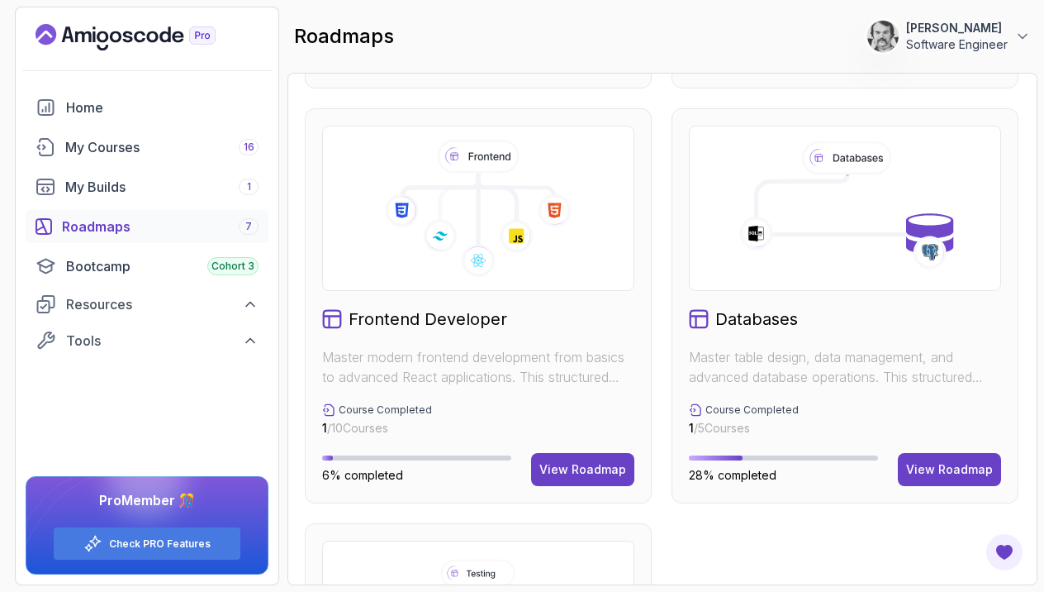
scroll to position [598, 0]
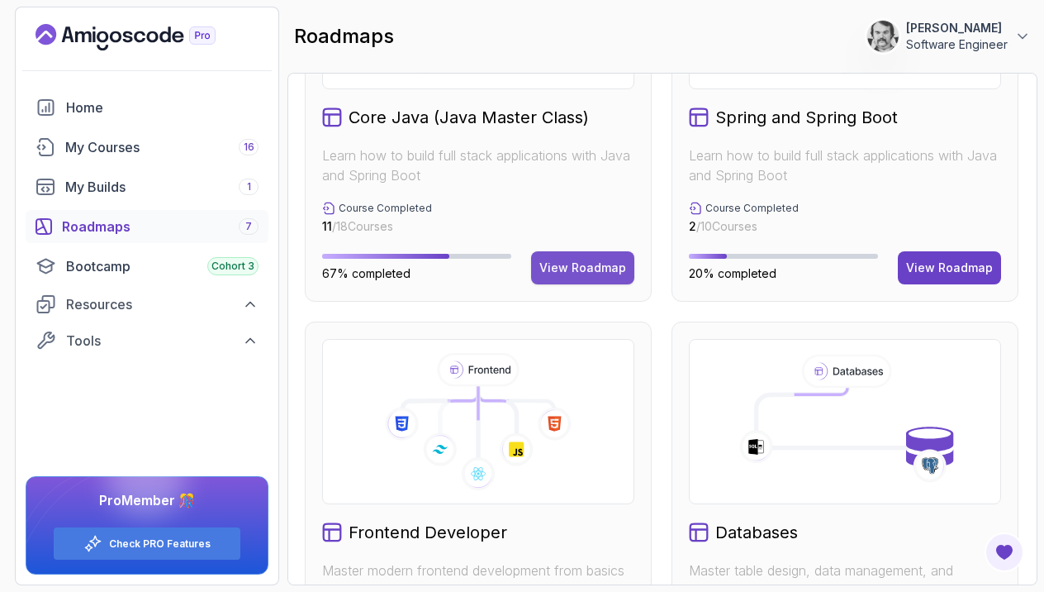
click at [581, 269] on div "View Roadmap" at bounding box center [582, 267] width 87 height 17
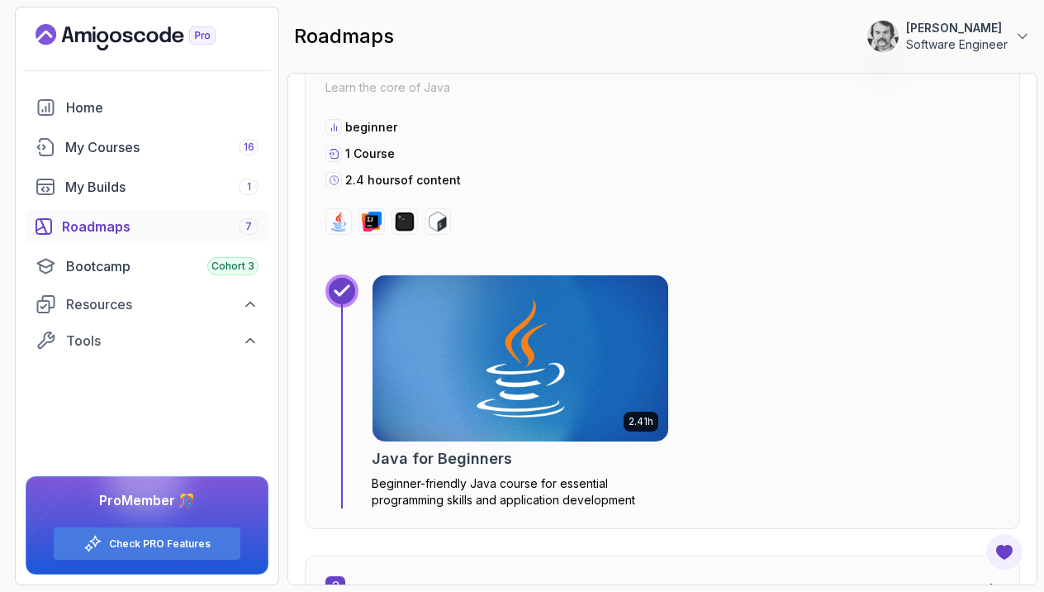
scroll to position [17, 0]
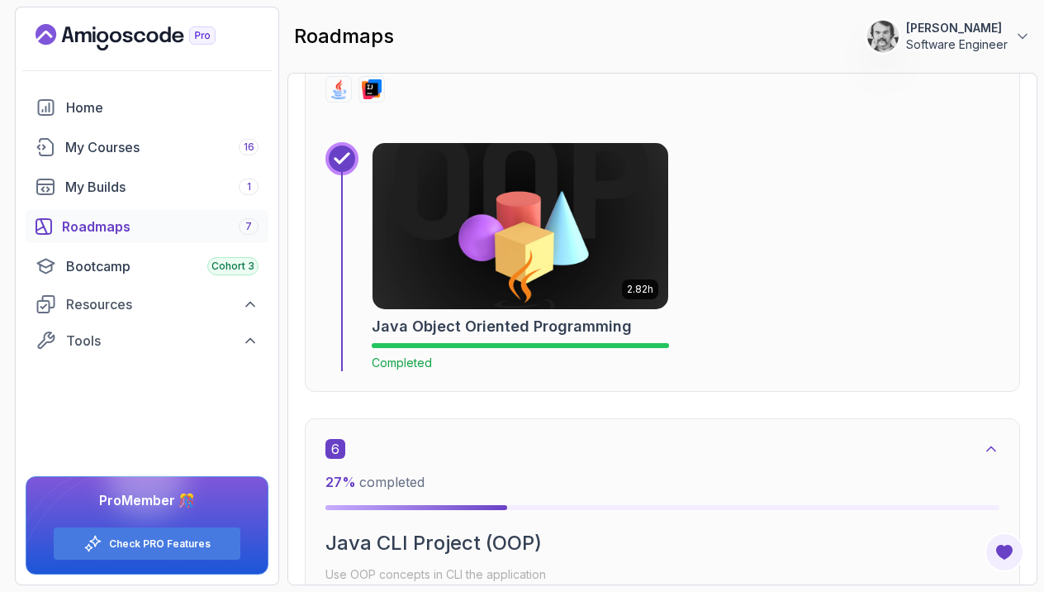
scroll to position [3219, 0]
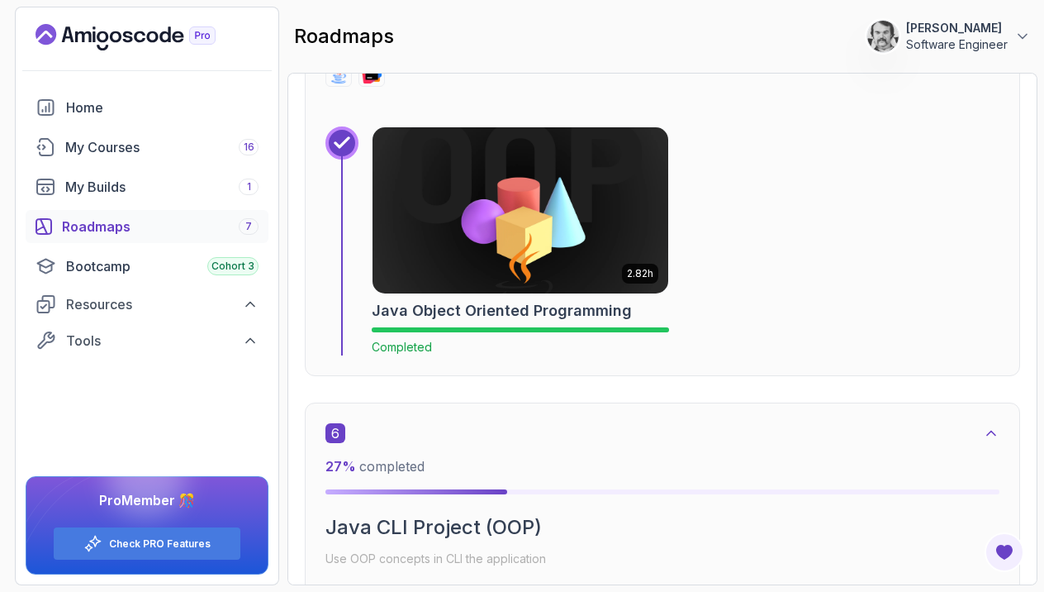
drag, startPoint x: 927, startPoint y: 11, endPoint x: 841, endPoint y: 165, distance: 176.8
click at [841, 165] on div "2.82h Java Object Oriented Programming Completed" at bounding box center [686, 240] width 628 height 229
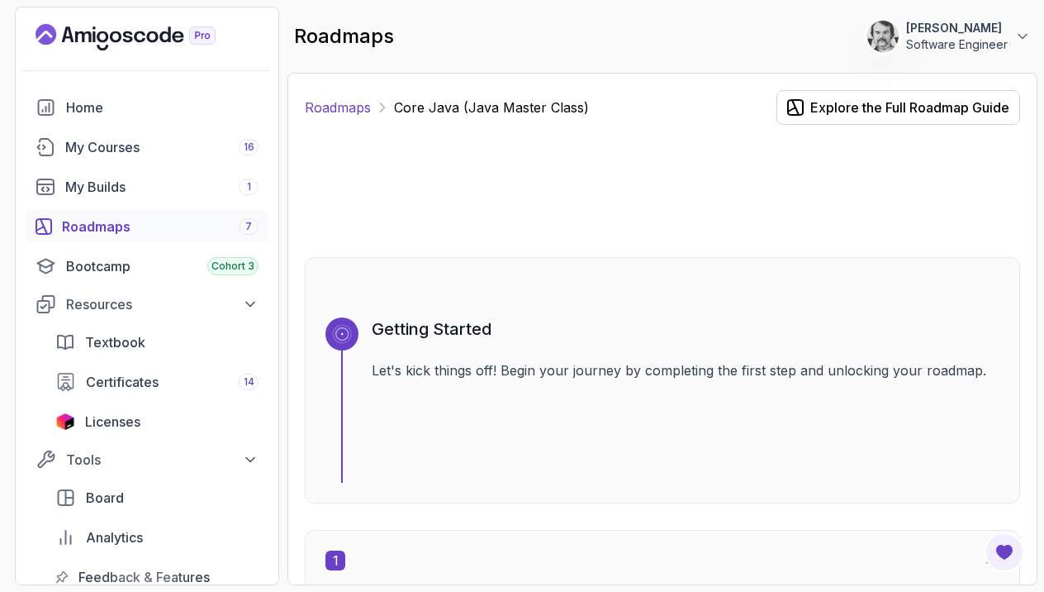
click at [356, 111] on link "Roadmaps" at bounding box center [338, 107] width 66 height 20
